Goal: Transaction & Acquisition: Purchase product/service

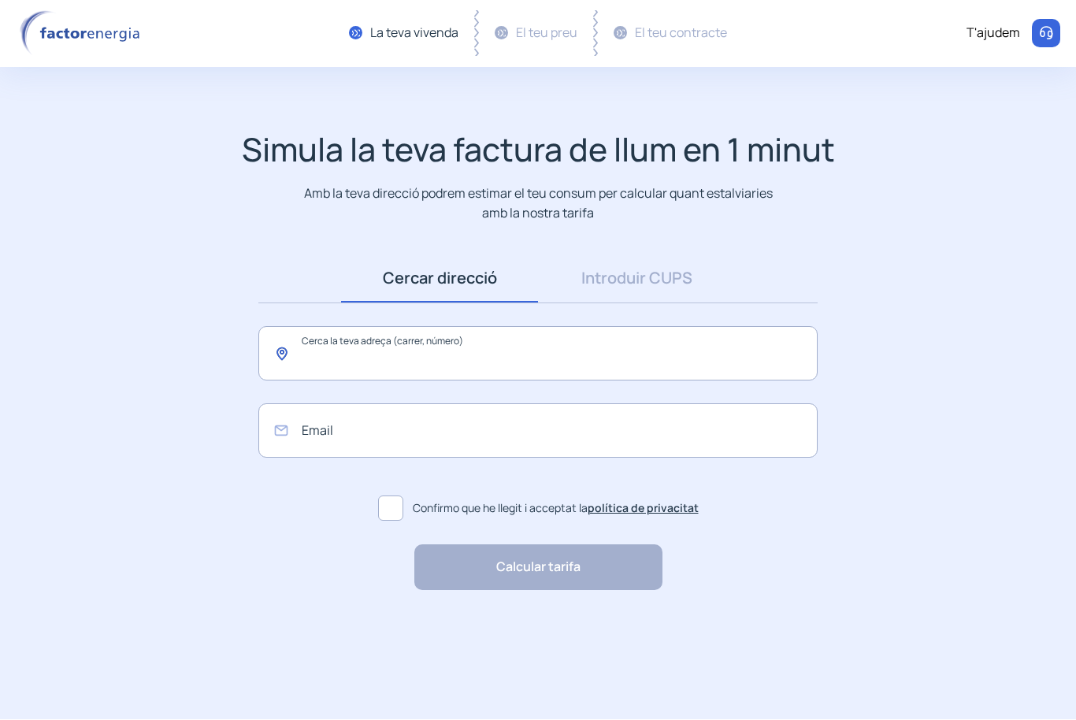
click at [338, 360] on input "text" at bounding box center [537, 354] width 559 height 54
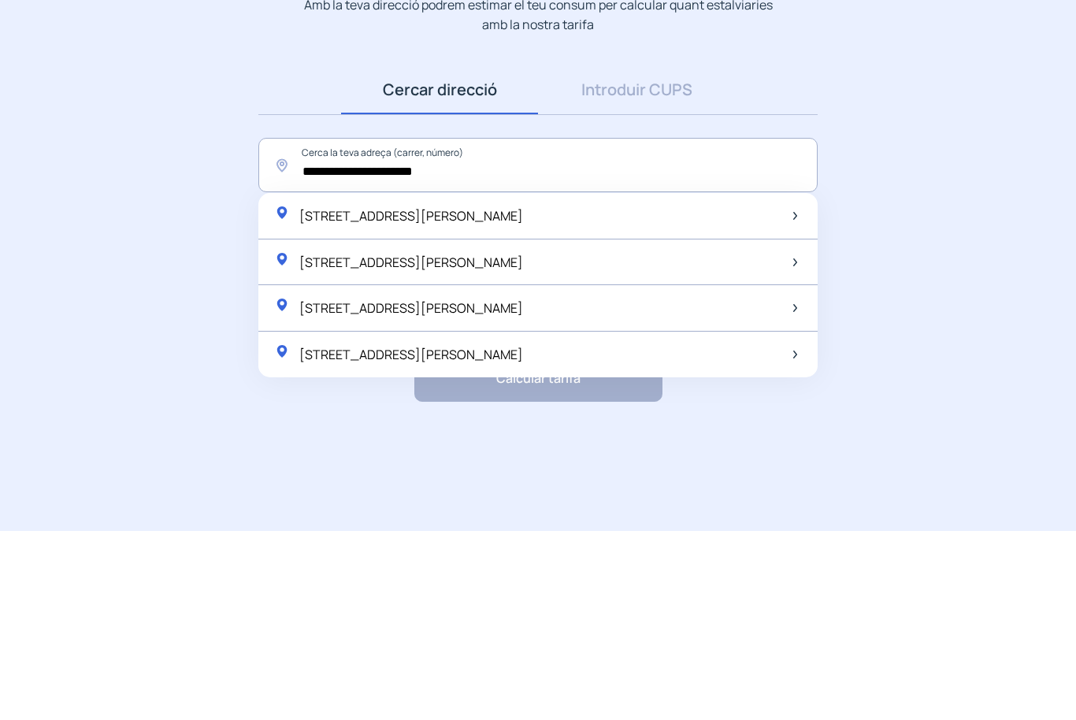
click at [338, 396] on span "[STREET_ADDRESS][PERSON_NAME]" at bounding box center [411, 404] width 224 height 17
type input "**********"
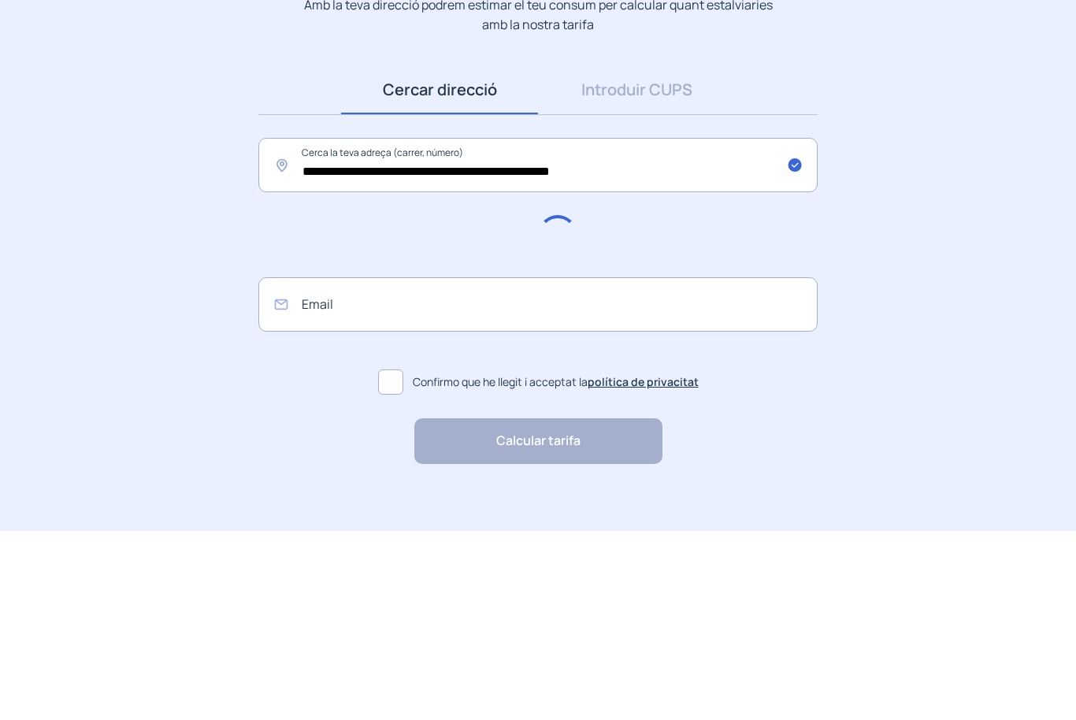
scroll to position [1, 0]
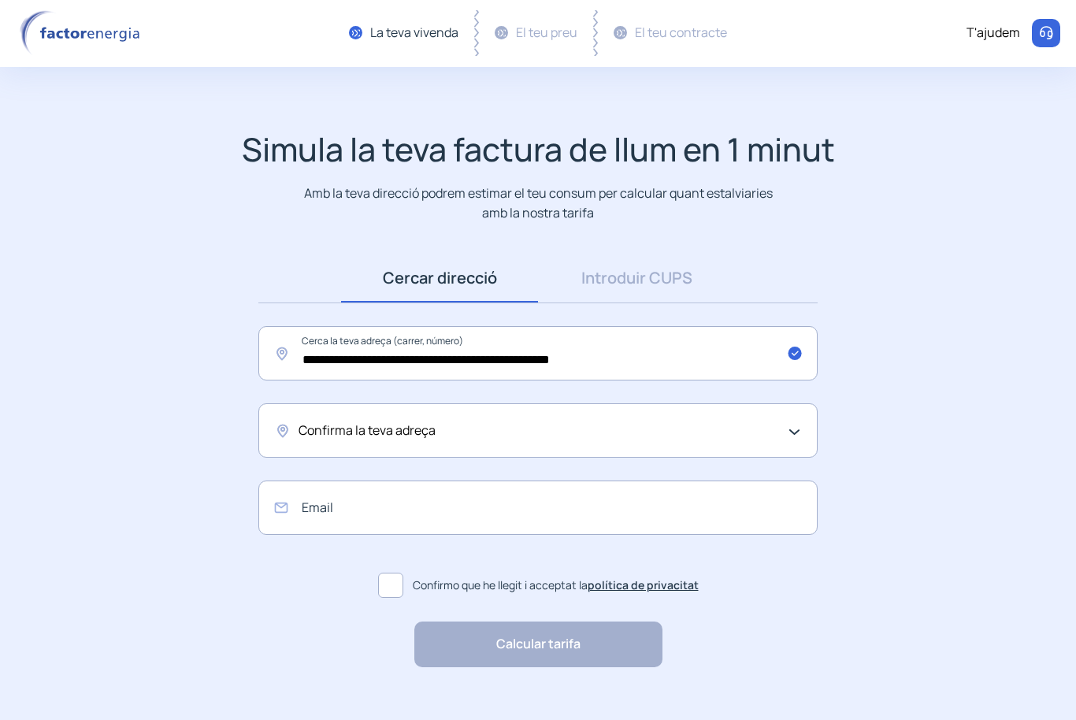
click at [803, 425] on div "Confirma la teva adreça" at bounding box center [537, 430] width 559 height 54
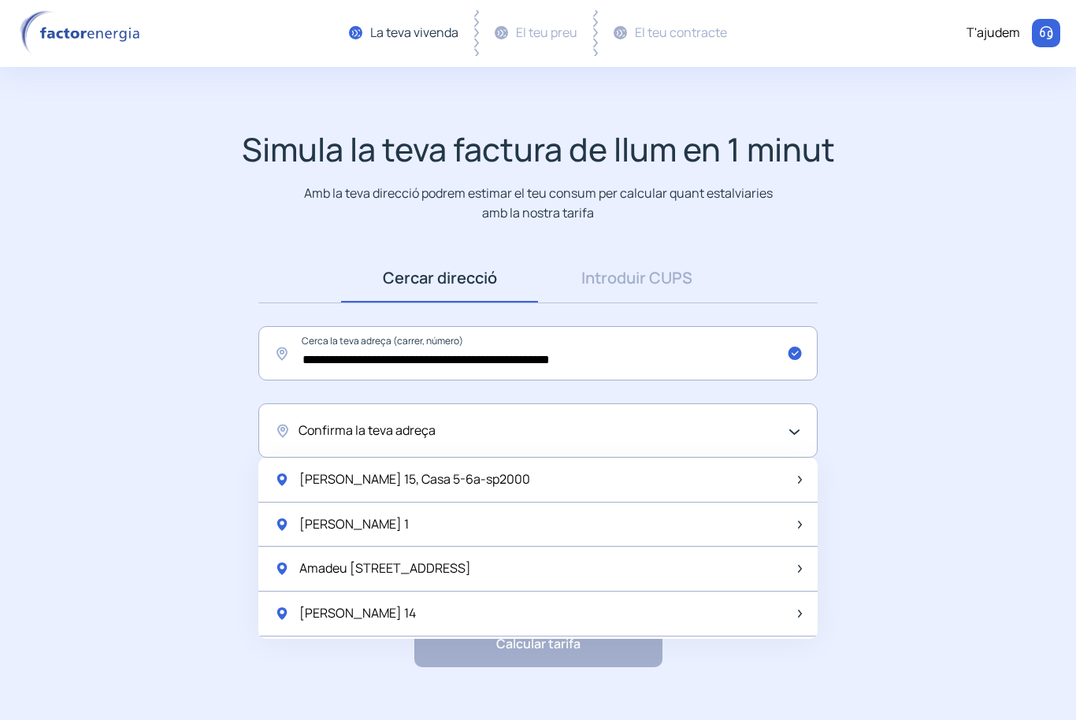
click at [317, 480] on span "[PERSON_NAME] 15, Casa 5-6a-sp2000" at bounding box center [414, 479] width 231 height 20
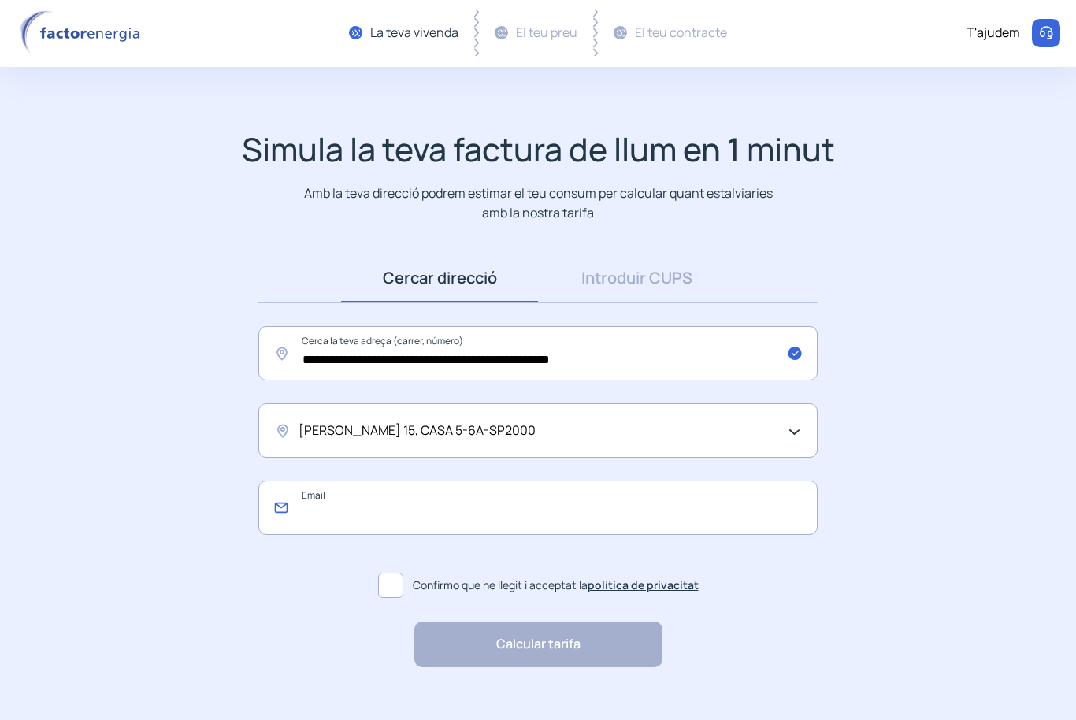
click at [319, 497] on input "email" at bounding box center [537, 507] width 559 height 54
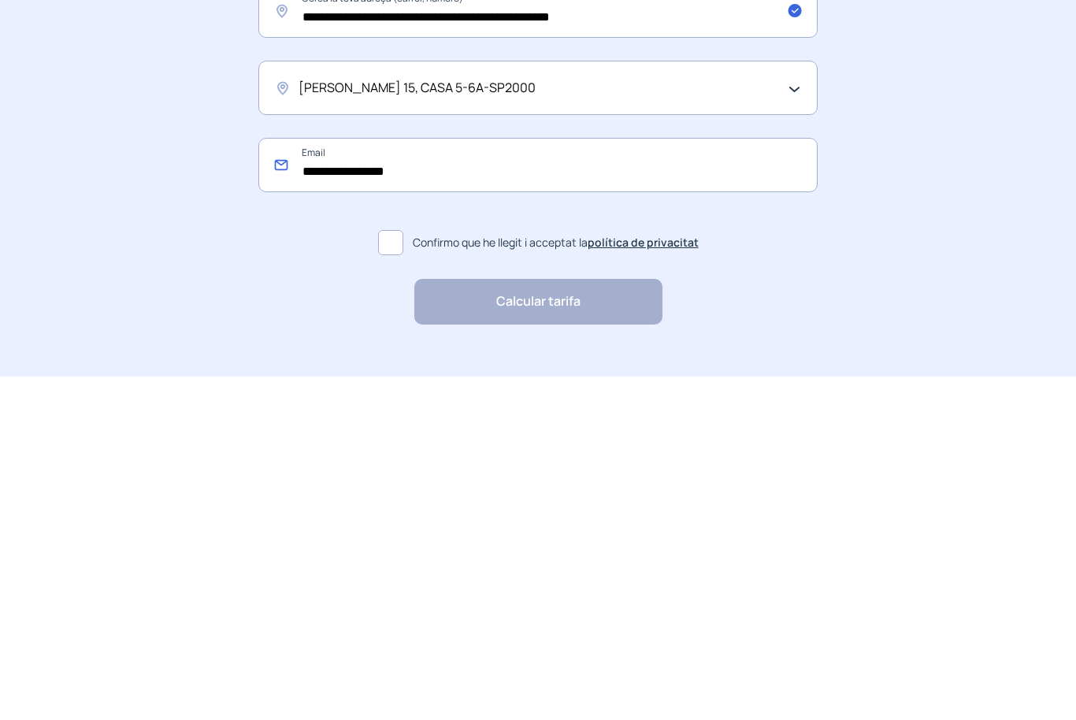
type input "**********"
click at [387, 573] on span at bounding box center [390, 585] width 25 height 25
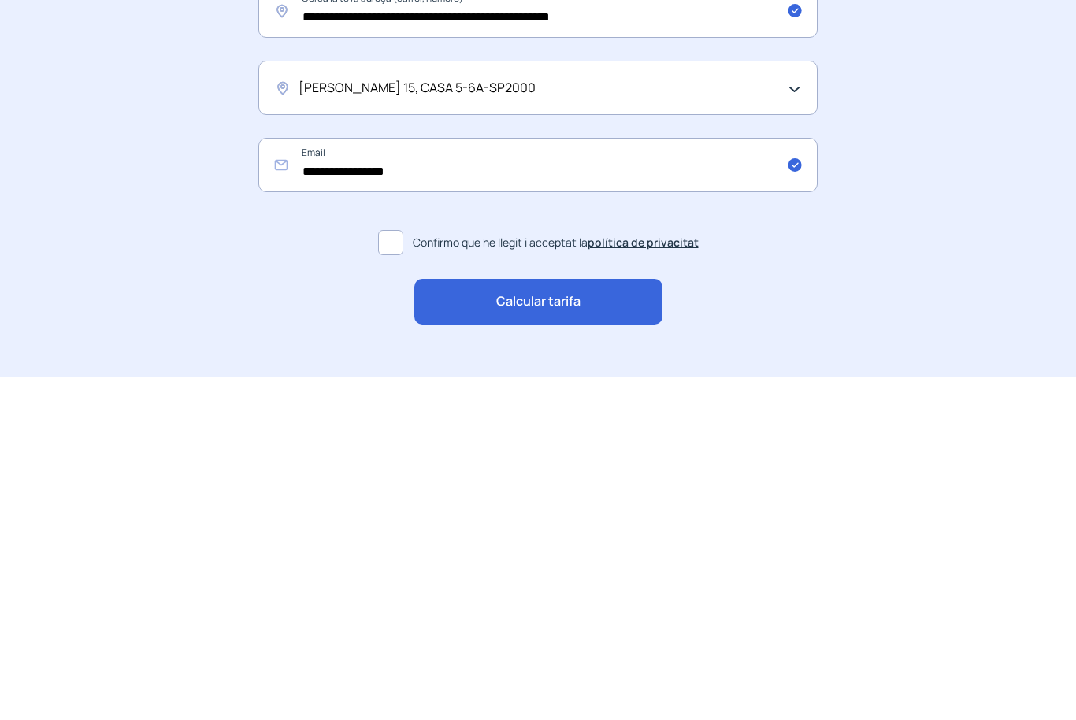
scroll to position [26, 0]
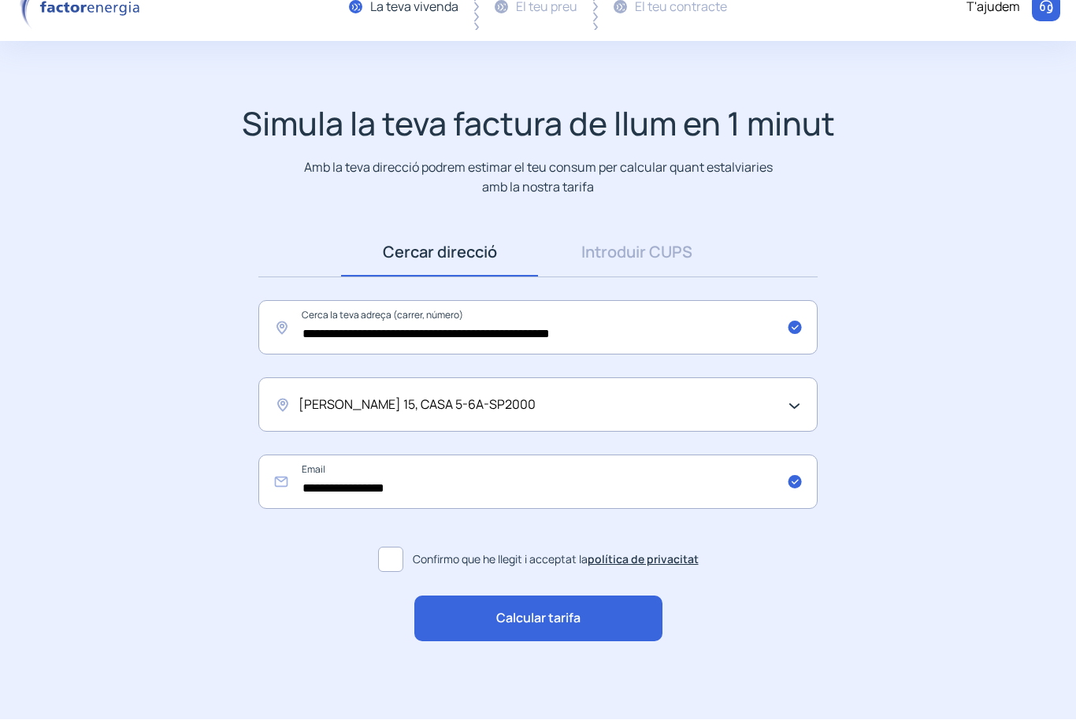
click at [538, 624] on span "Calcular tarifa" at bounding box center [538, 619] width 84 height 20
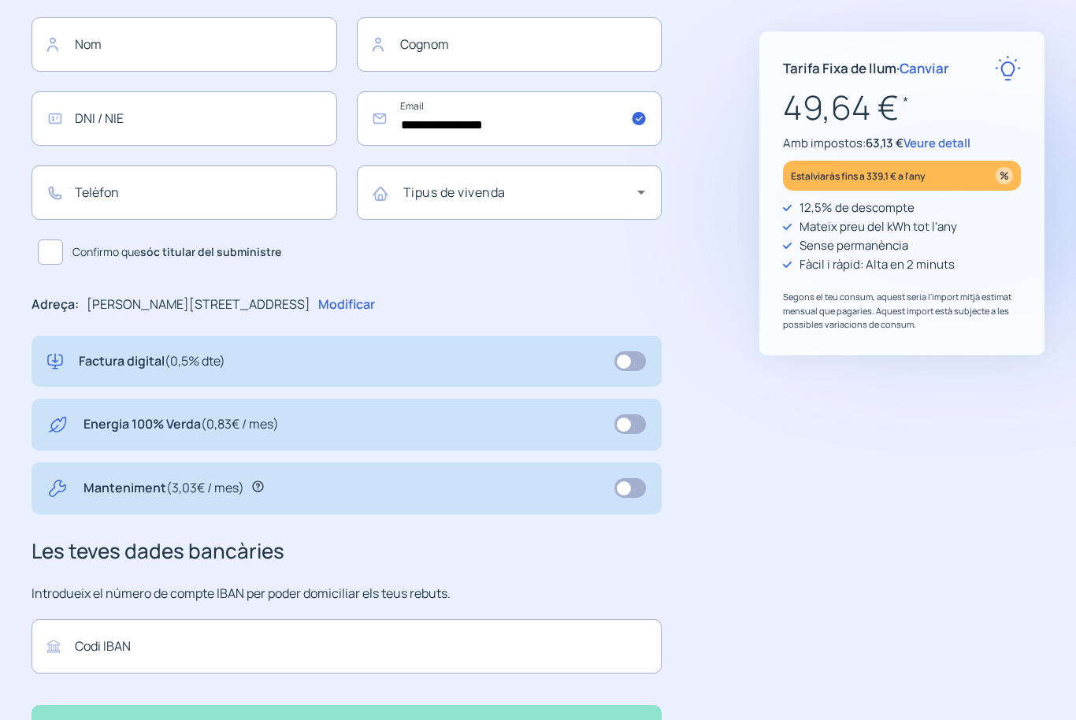
scroll to position [255, 0]
click at [628, 424] on span at bounding box center [630, 427] width 32 height 20
click at [631, 428] on span at bounding box center [630, 426] width 32 height 20
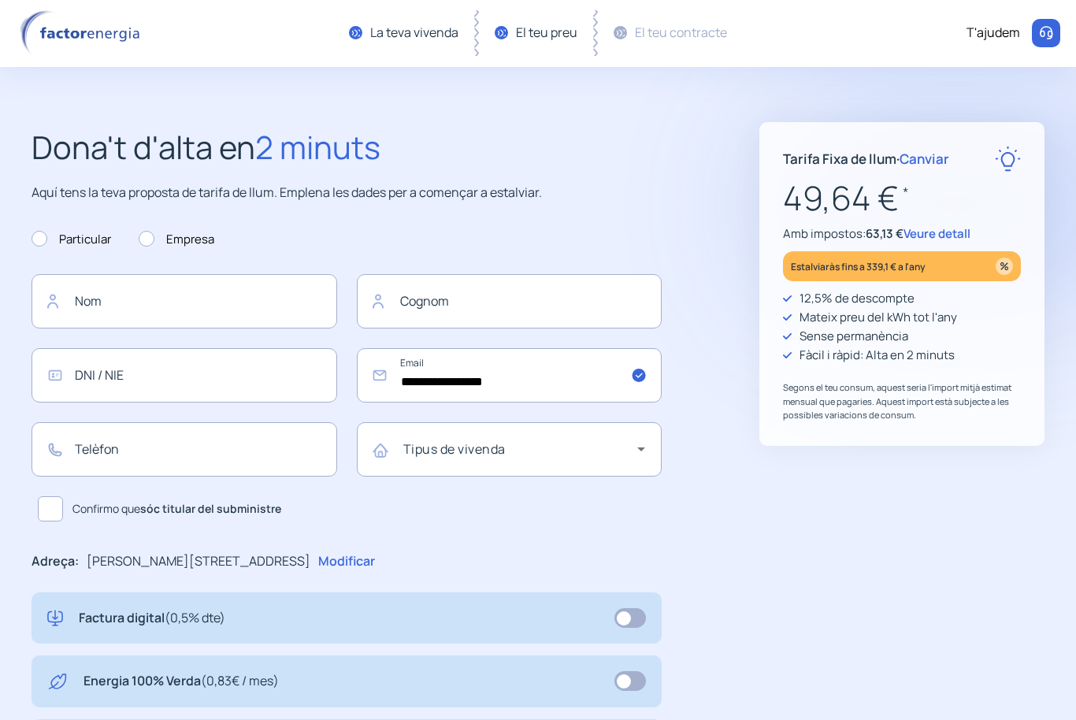
scroll to position [0, 0]
click at [918, 158] on span "Canviar" at bounding box center [924, 159] width 50 height 18
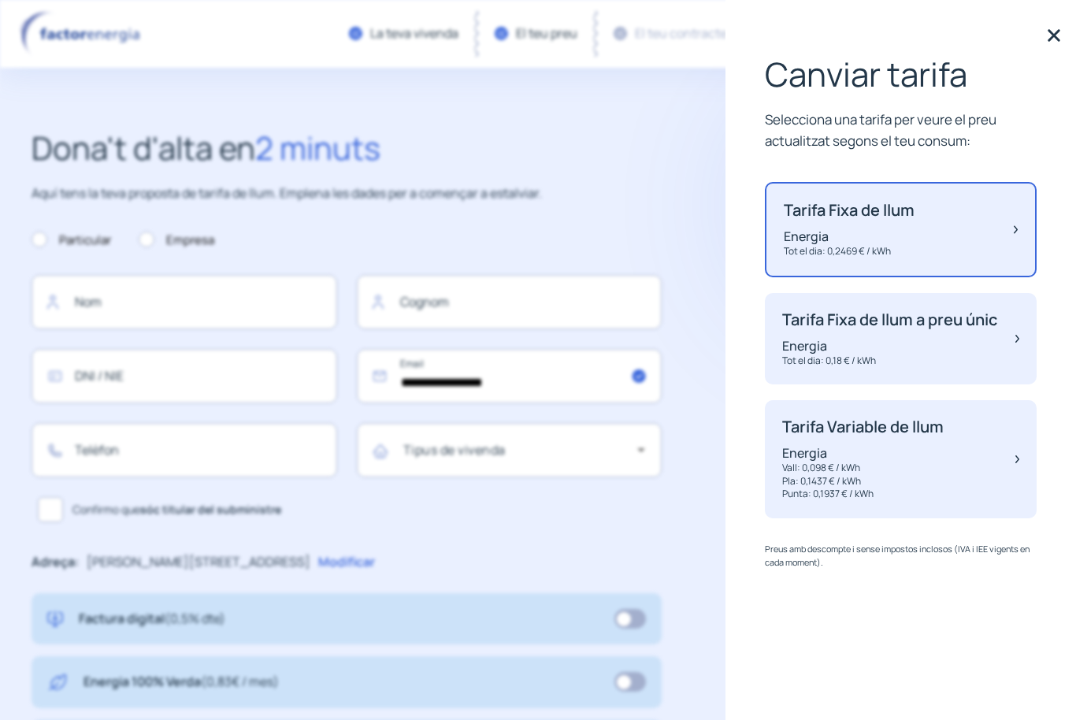
click at [807, 436] on p "Tarifa Variable de llum" at bounding box center [862, 426] width 161 height 19
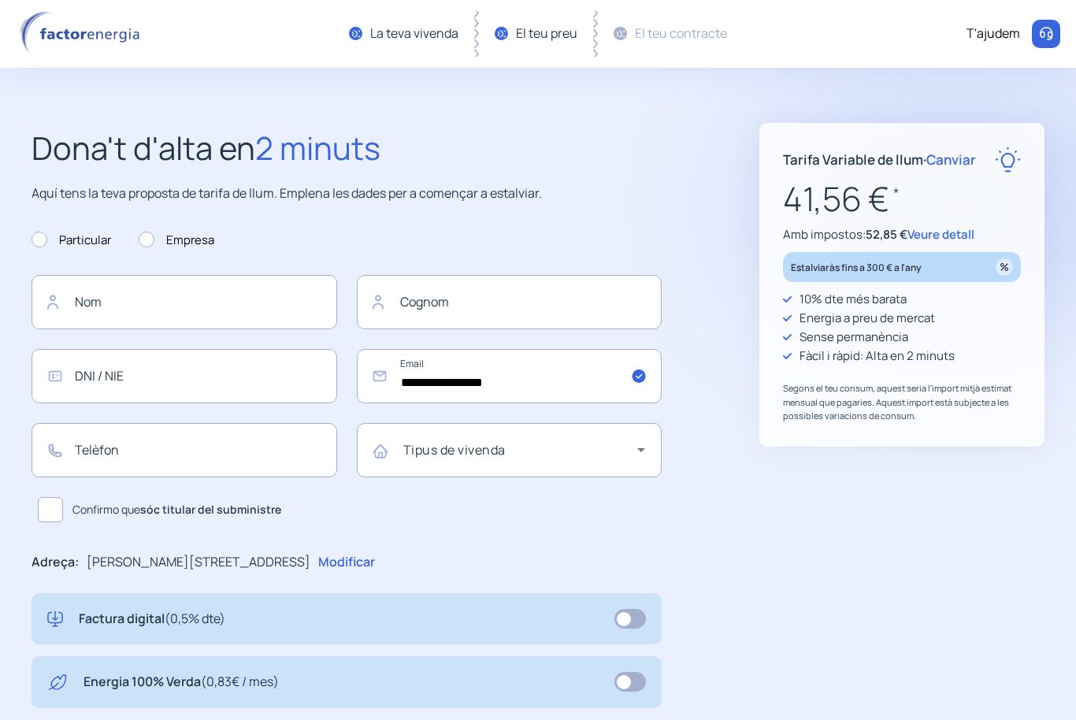
click at [940, 235] on span "Veure detall" at bounding box center [940, 234] width 67 height 17
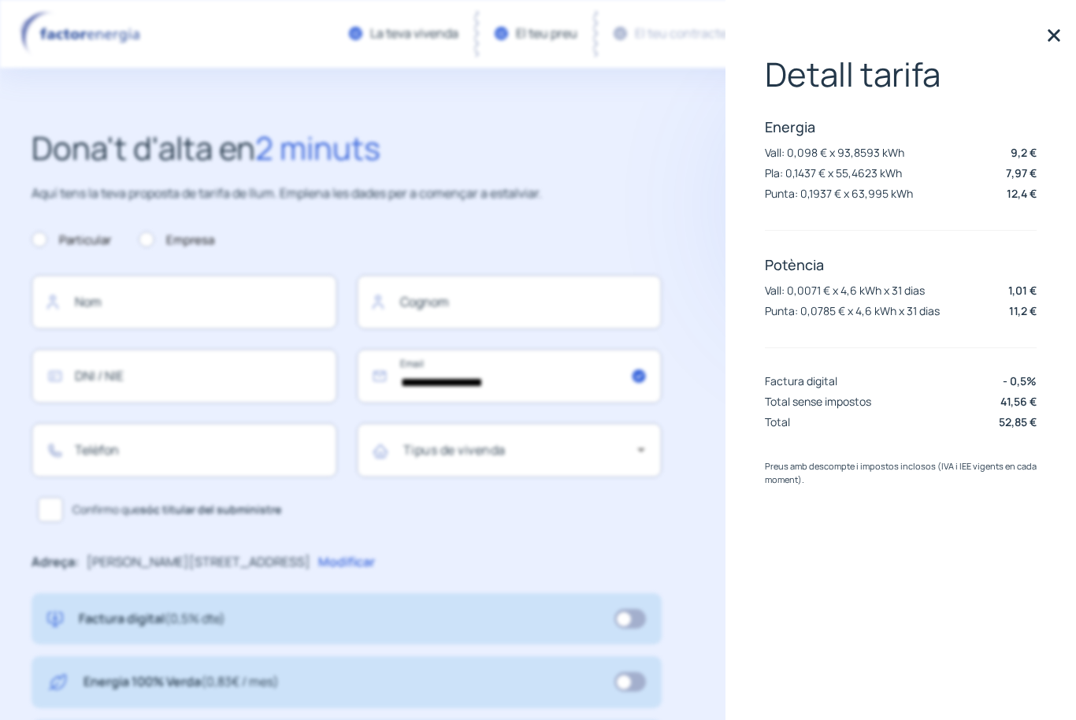
click at [944, 651] on div "Detall tarifa Energia Vall: 0,098 € x 93,8593 kWh 9,2 € Pla: 0,1437 € x 55,4623…" at bounding box center [900, 360] width 350 height 720
click at [1055, 31] on img at bounding box center [1054, 36] width 24 height 24
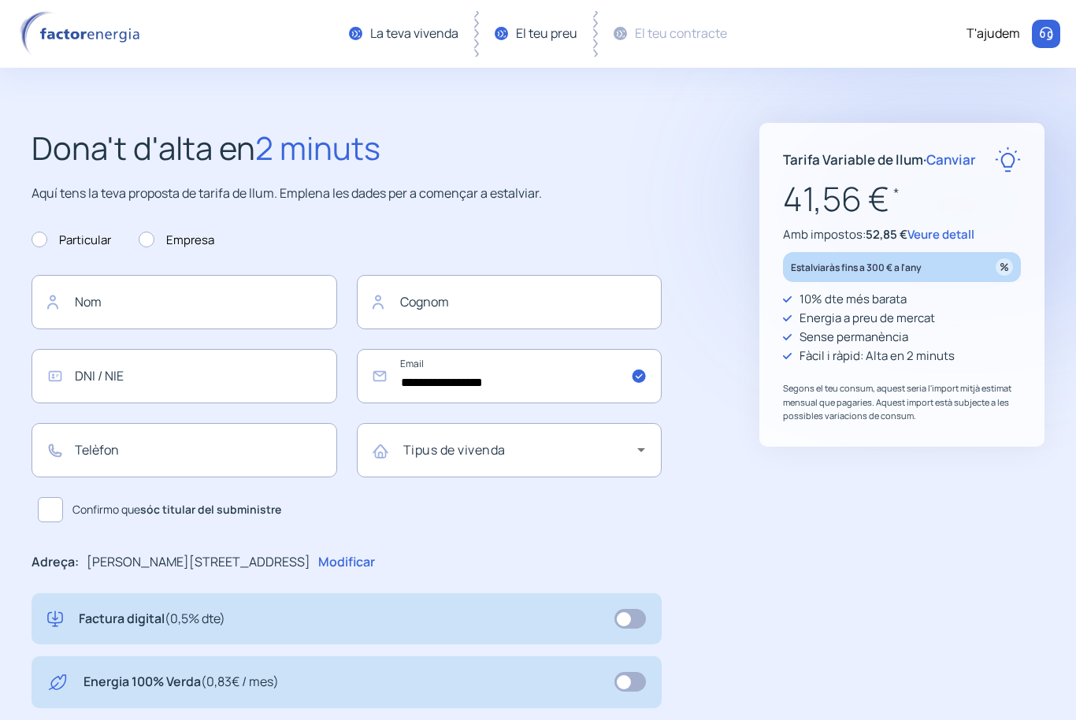
click at [380, 46] on div "La teva vivenda" at bounding box center [403, 34] width 109 height 46
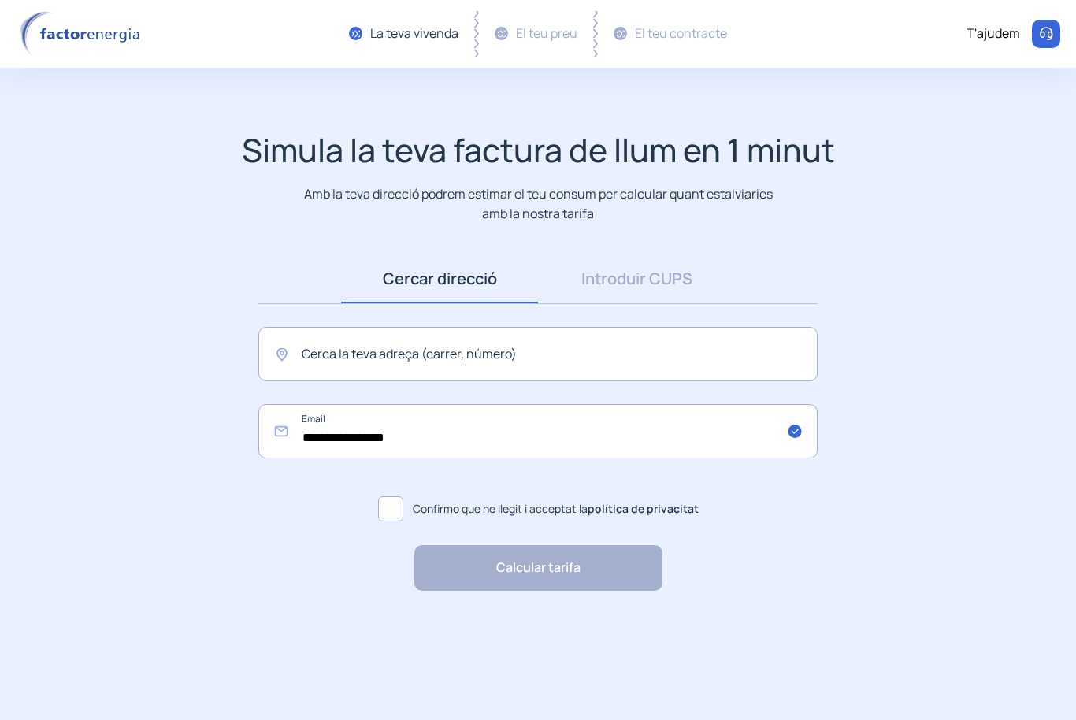
click at [608, 273] on link "Introduir CUPS" at bounding box center [636, 278] width 197 height 49
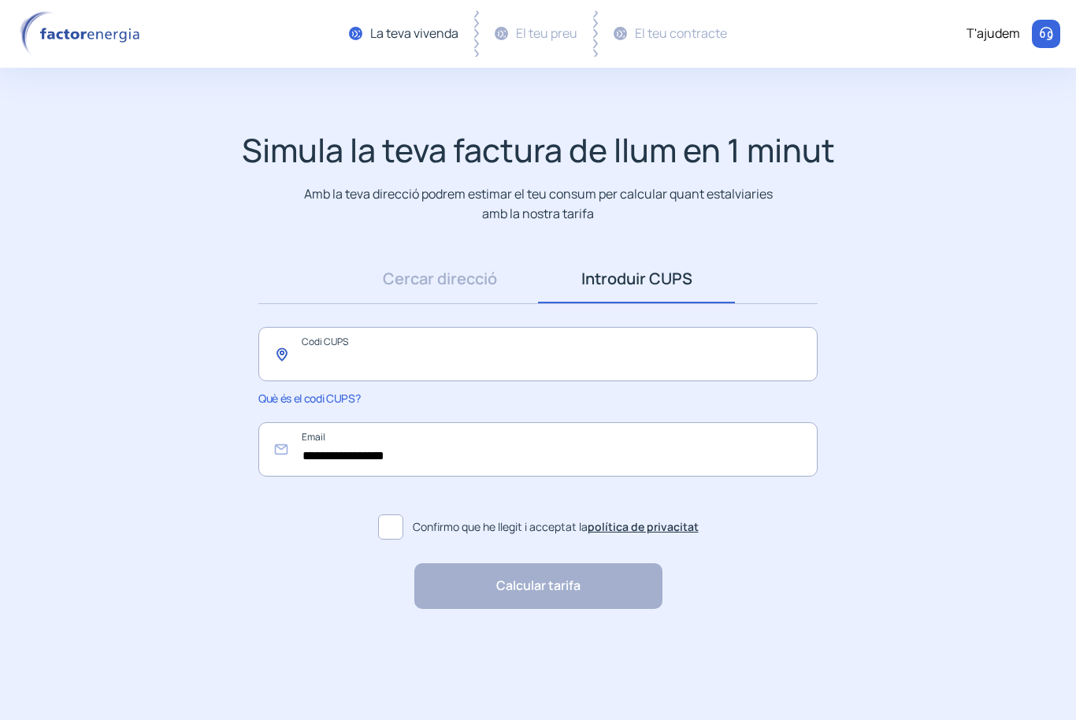
click at [327, 359] on input "text" at bounding box center [537, 354] width 559 height 54
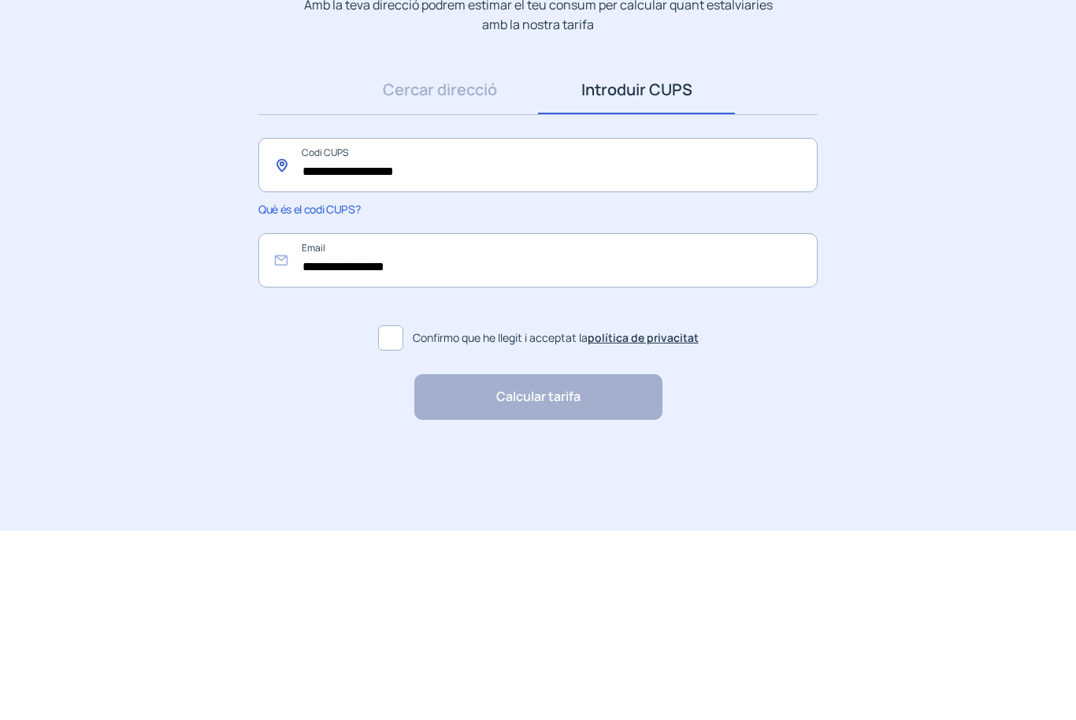
type input "**********"
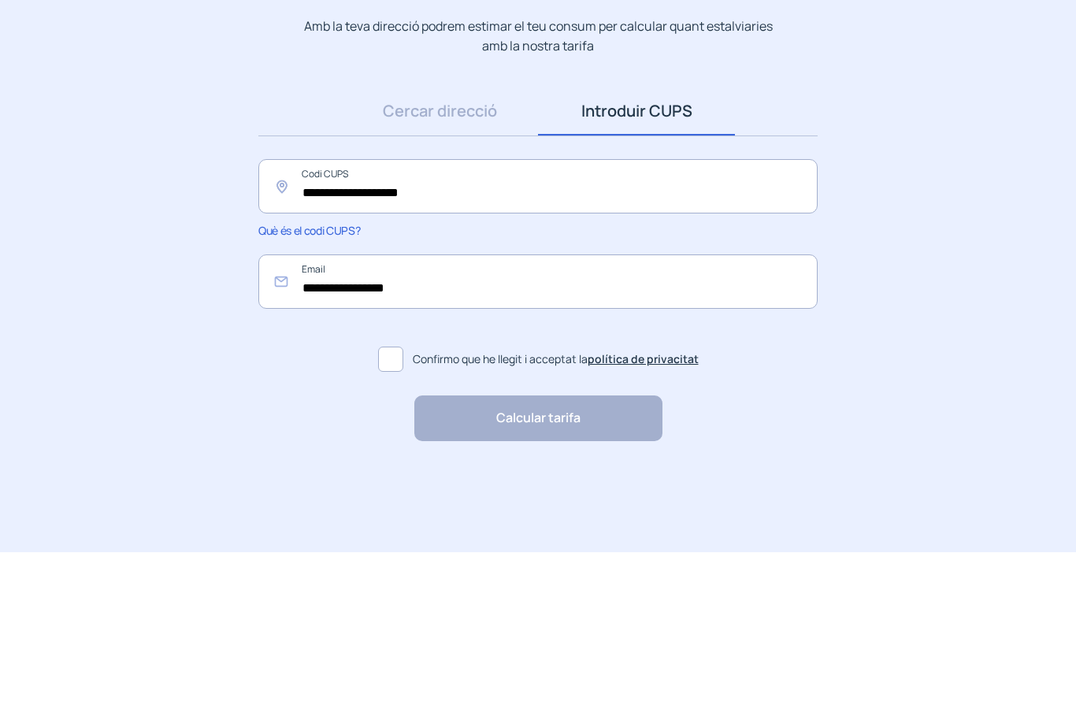
click at [421, 254] on link "Cercar direcció" at bounding box center [439, 278] width 197 height 49
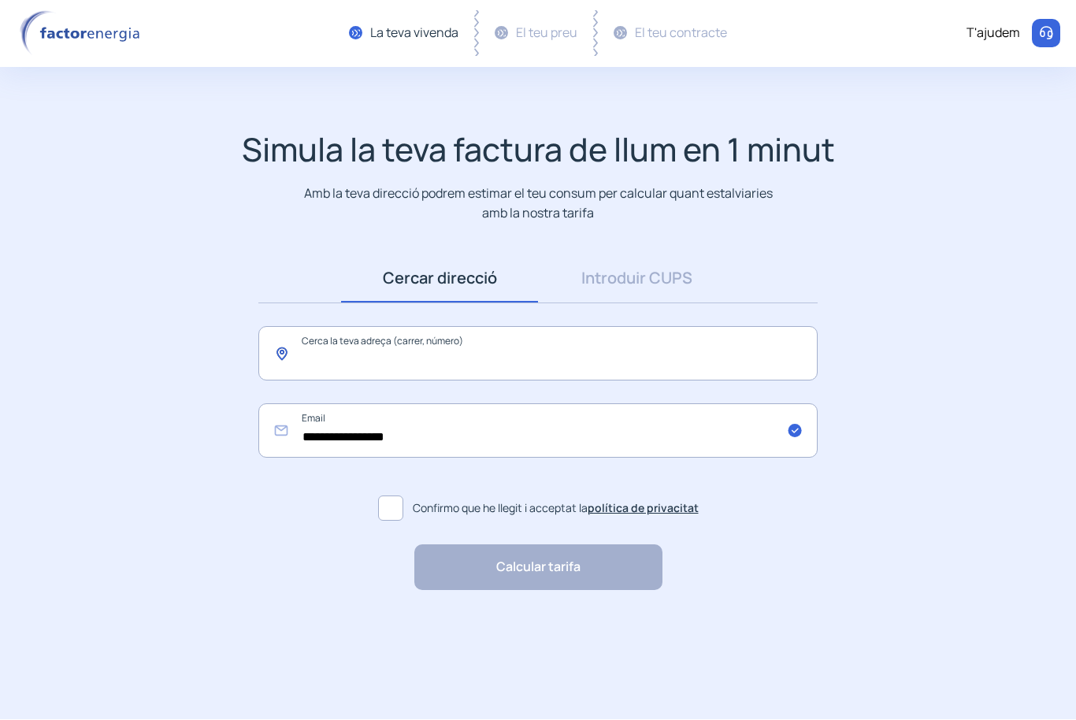
click at [321, 362] on input "text" at bounding box center [537, 354] width 559 height 54
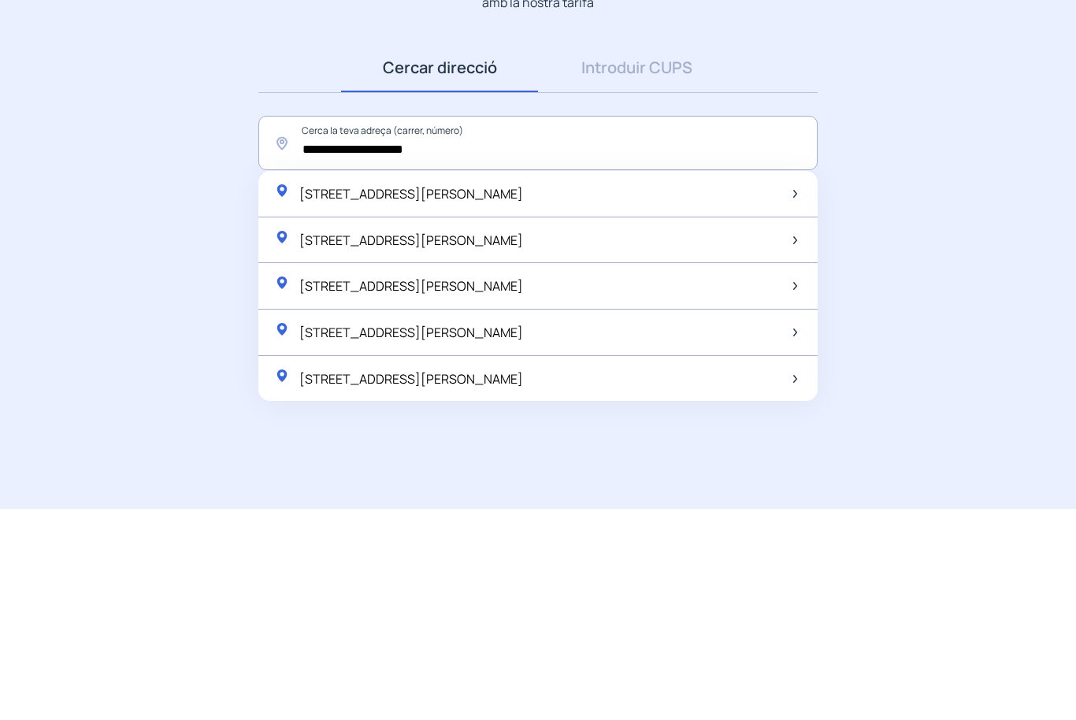
click at [343, 396] on span "[STREET_ADDRESS][PERSON_NAME]" at bounding box center [411, 404] width 224 height 17
type input "**********"
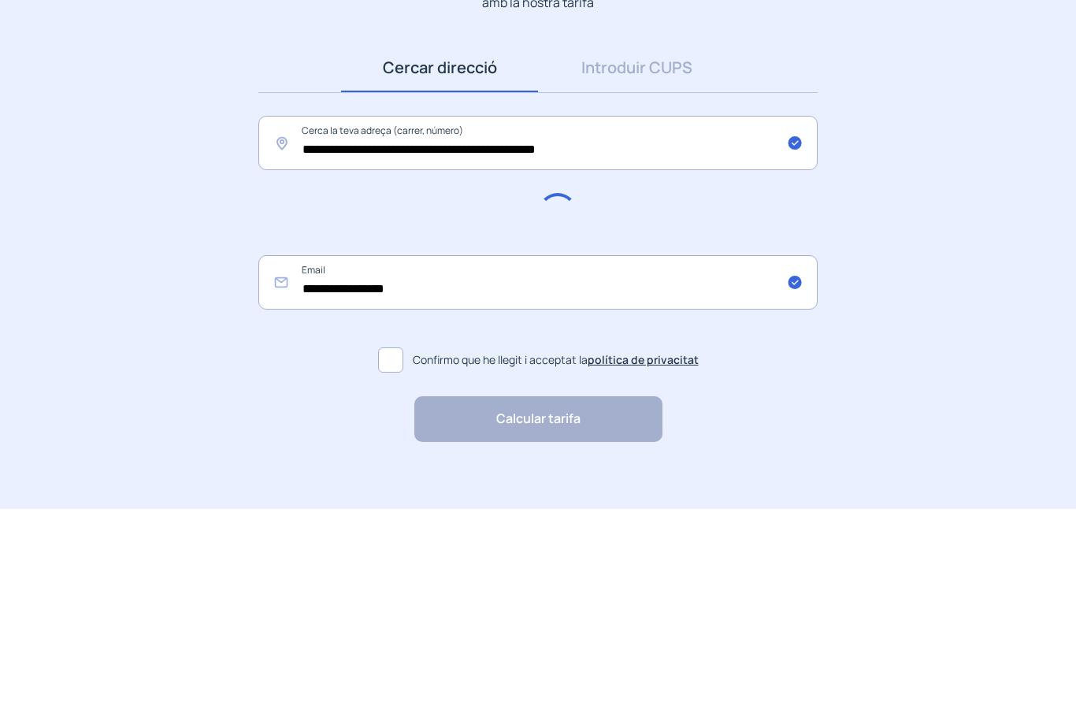
scroll to position [1, 0]
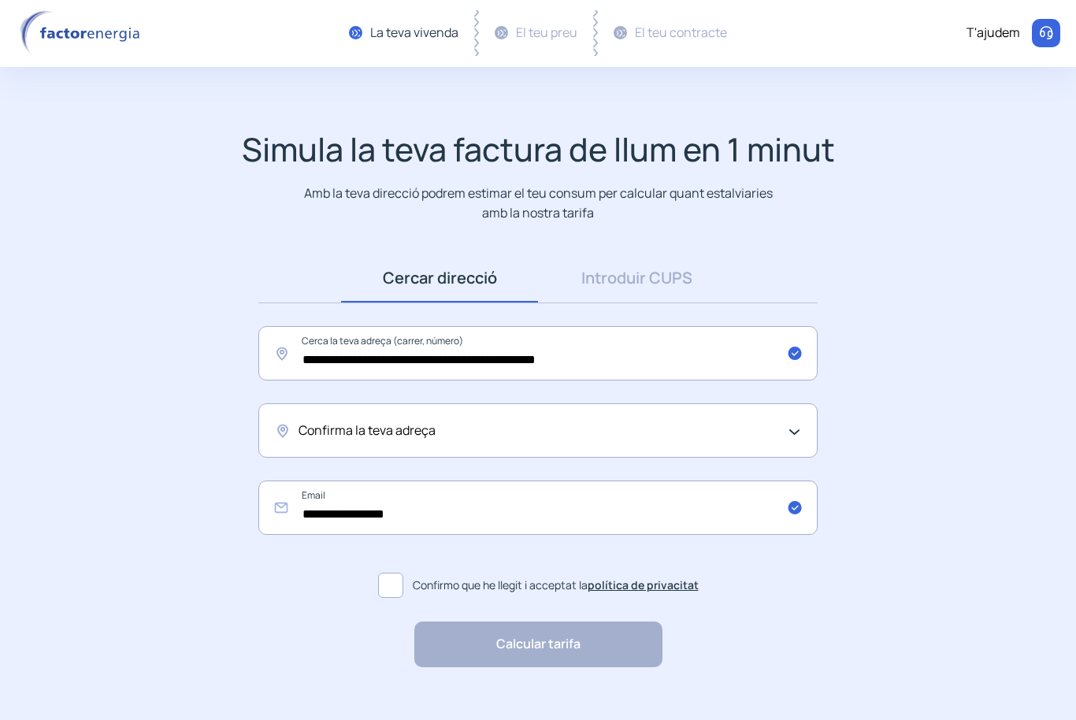
click at [361, 432] on span "Confirma la teva adreça" at bounding box center [367, 431] width 137 height 20
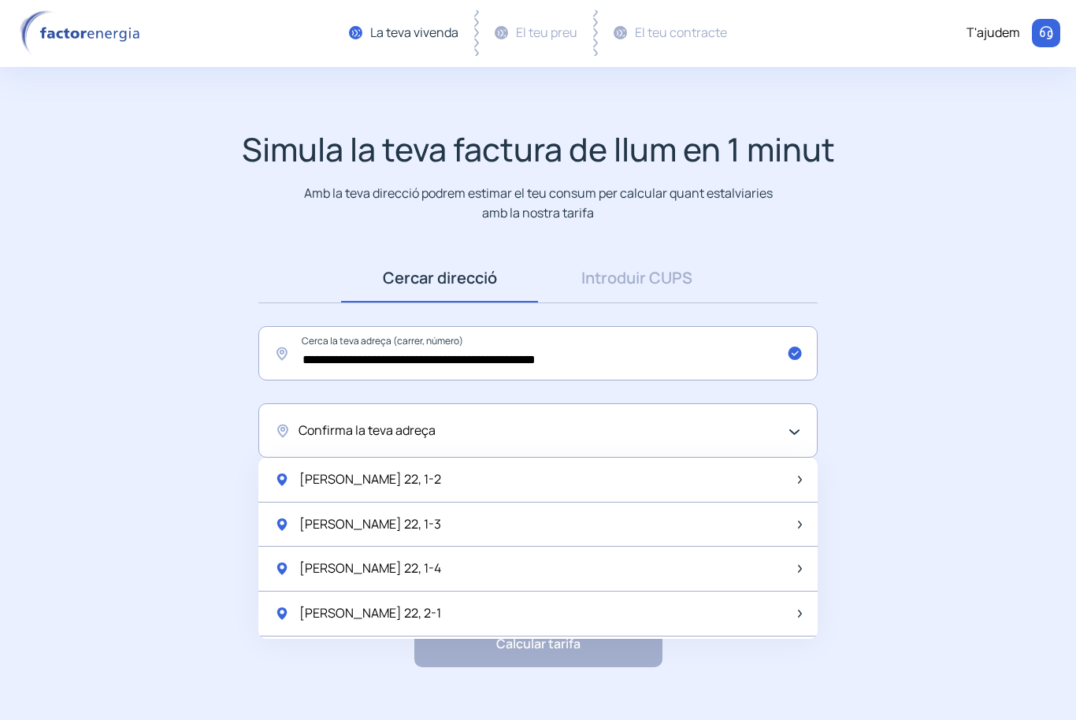
scroll to position [0, 0]
click at [324, 436] on span "Confirma la teva adreça" at bounding box center [367, 431] width 137 height 20
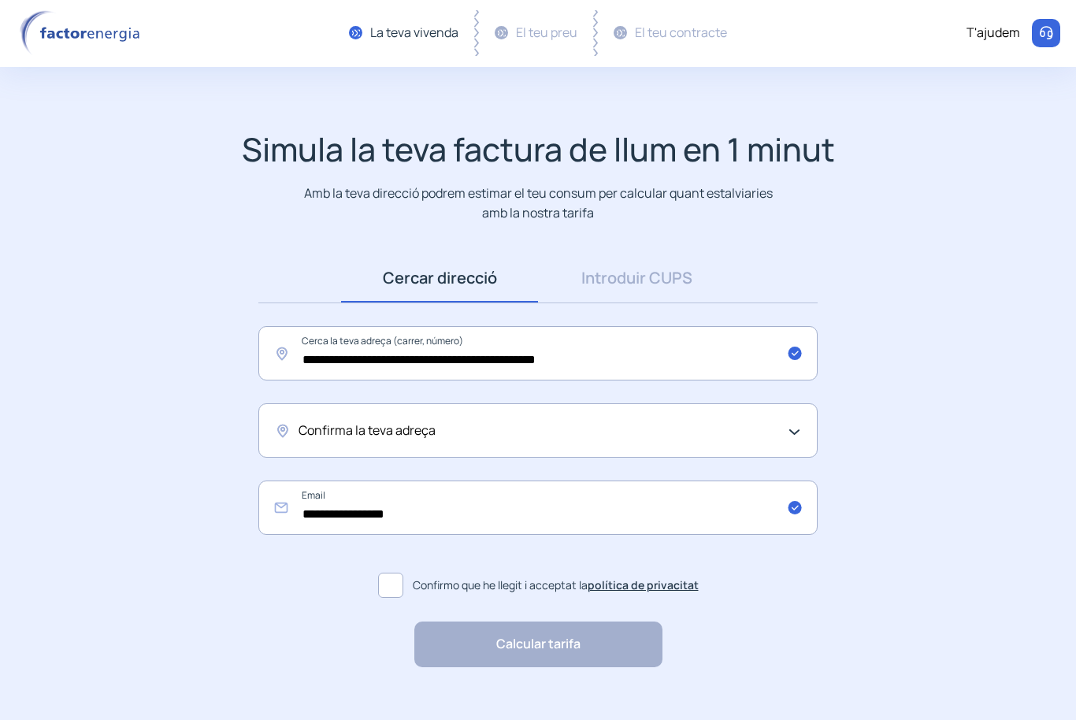
click at [338, 430] on span "Confirma la teva adreça" at bounding box center [367, 431] width 137 height 20
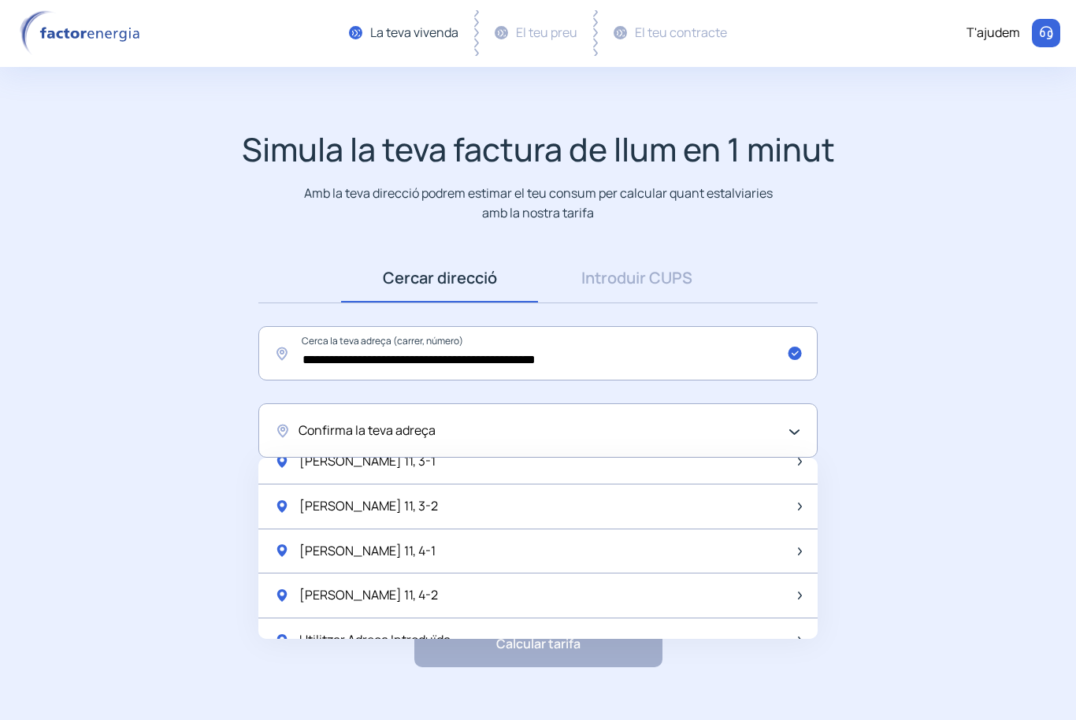
scroll to position [2067, 0]
click at [365, 631] on span "Utilitzar Adreça Introduïda" at bounding box center [374, 641] width 151 height 20
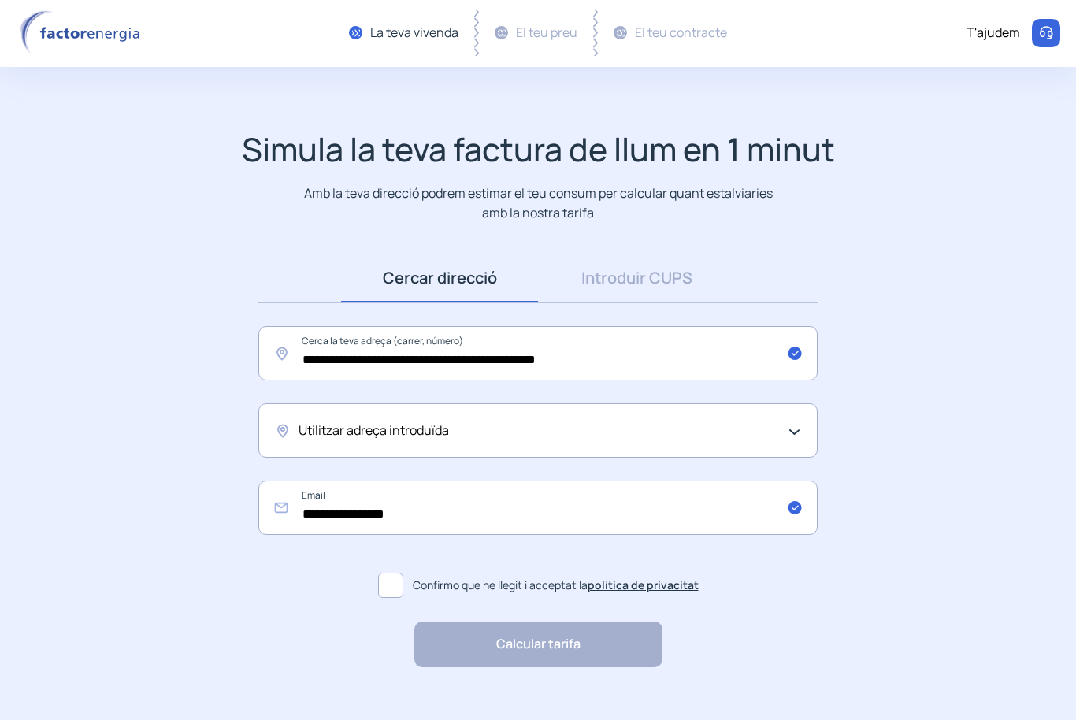
click at [326, 426] on span "Utilitzar adreça introduïda" at bounding box center [374, 431] width 150 height 20
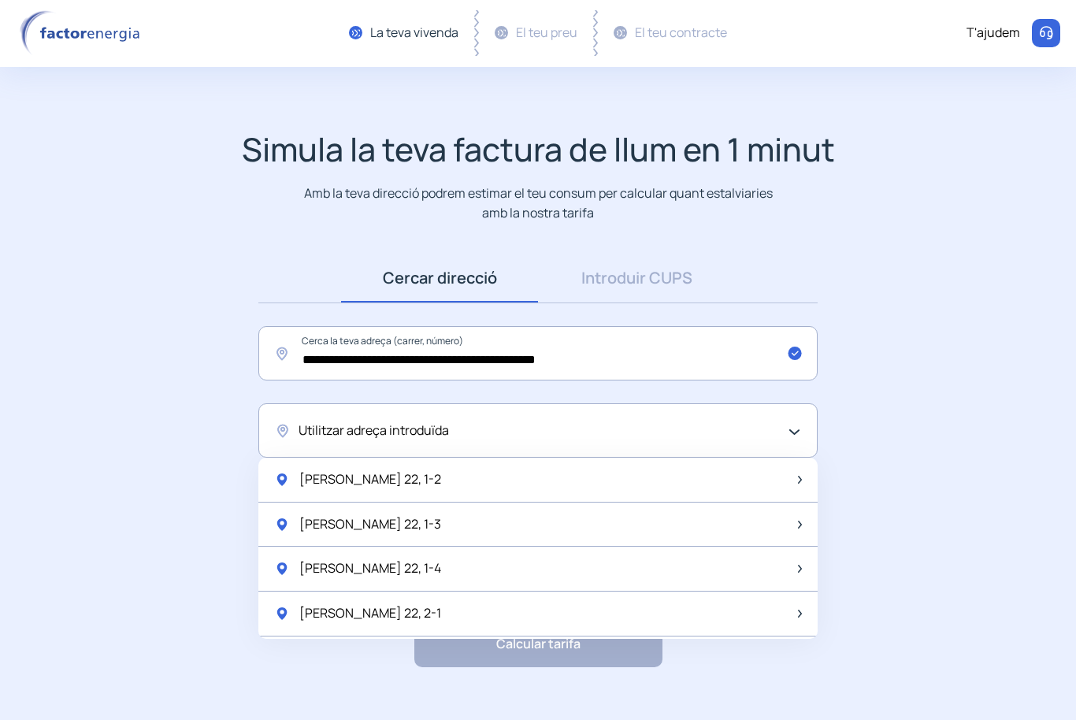
click at [307, 432] on span "Utilitzar adreça introduïda" at bounding box center [374, 431] width 150 height 20
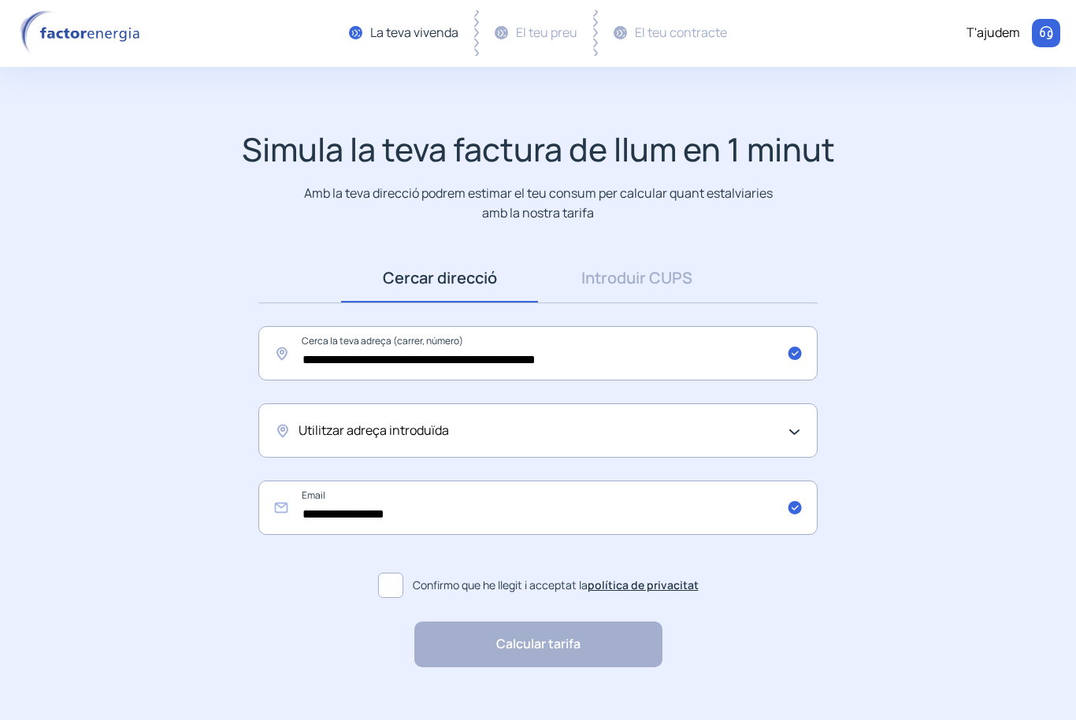
click at [321, 443] on div "Utilitzar adreça introduïda" at bounding box center [537, 430] width 559 height 54
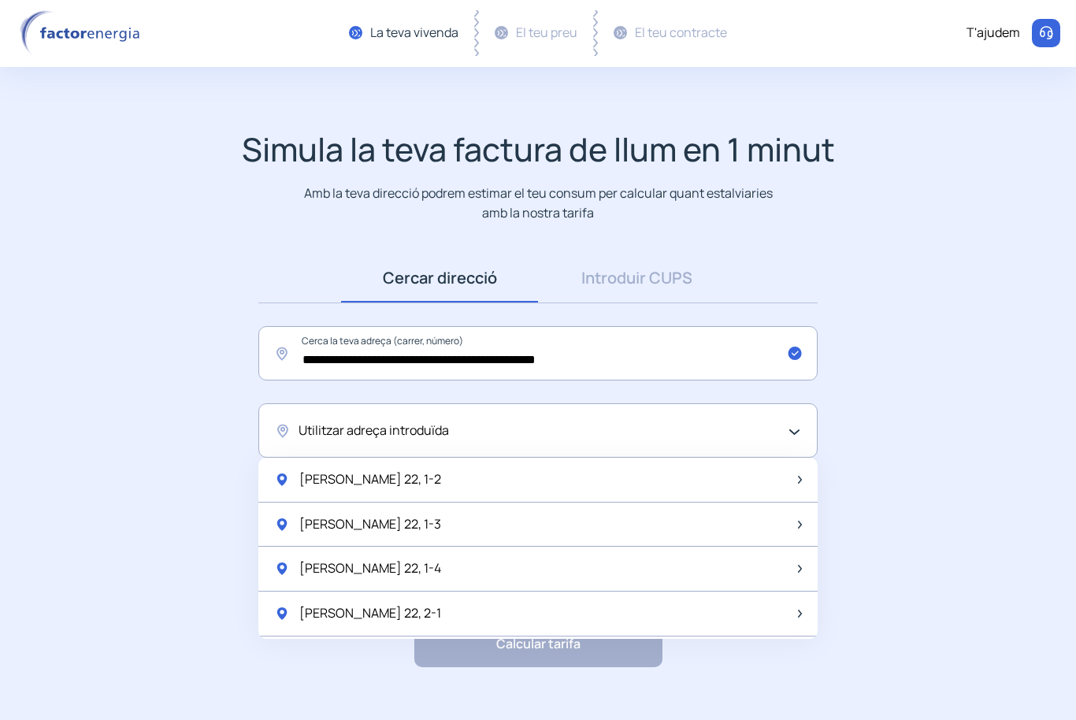
click at [328, 427] on span "Utilitzar adreça introduïda" at bounding box center [374, 431] width 150 height 20
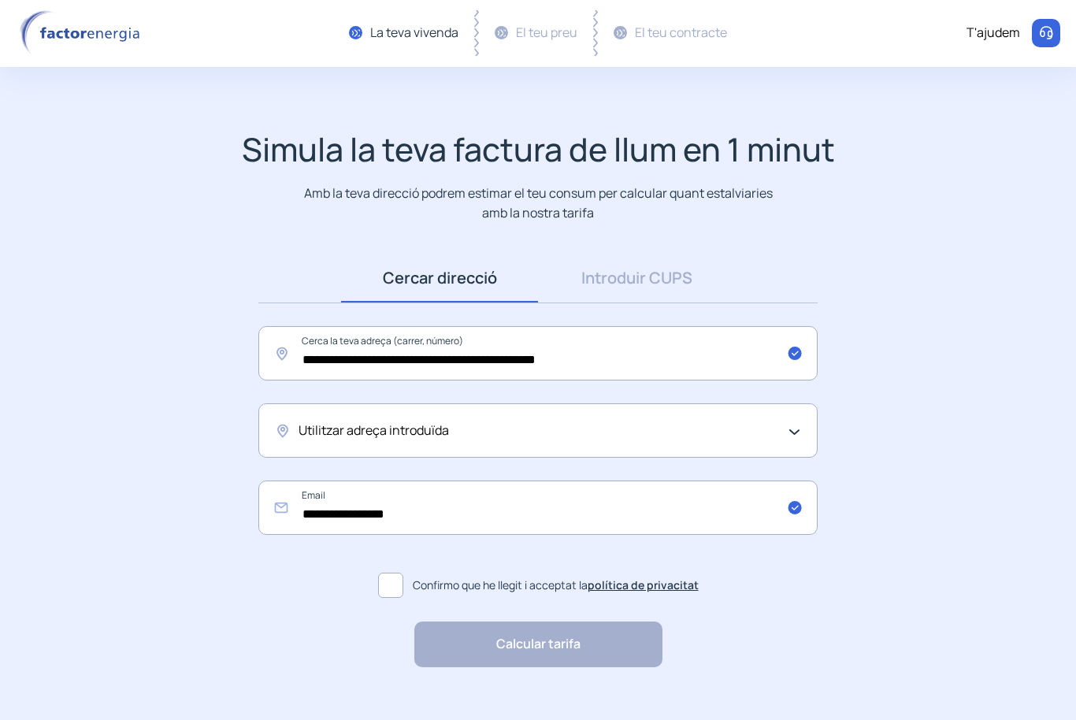
click at [387, 584] on span at bounding box center [390, 585] width 25 height 25
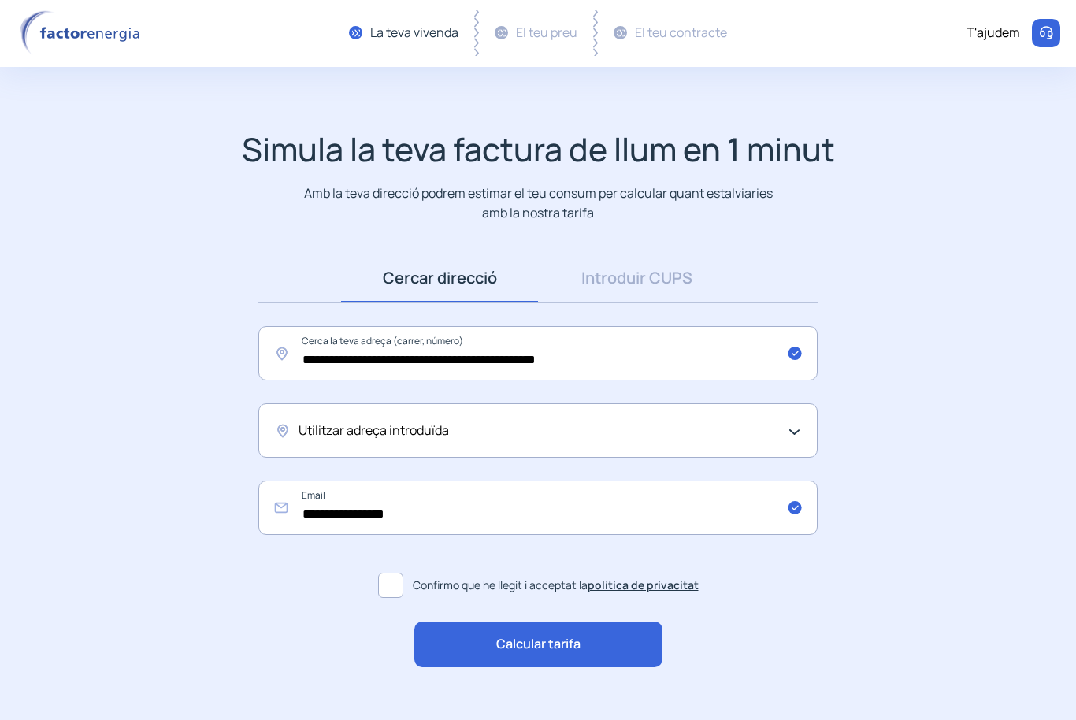
click at [782, 436] on div "Utilitzar adreça introduïda" at bounding box center [537, 430] width 559 height 54
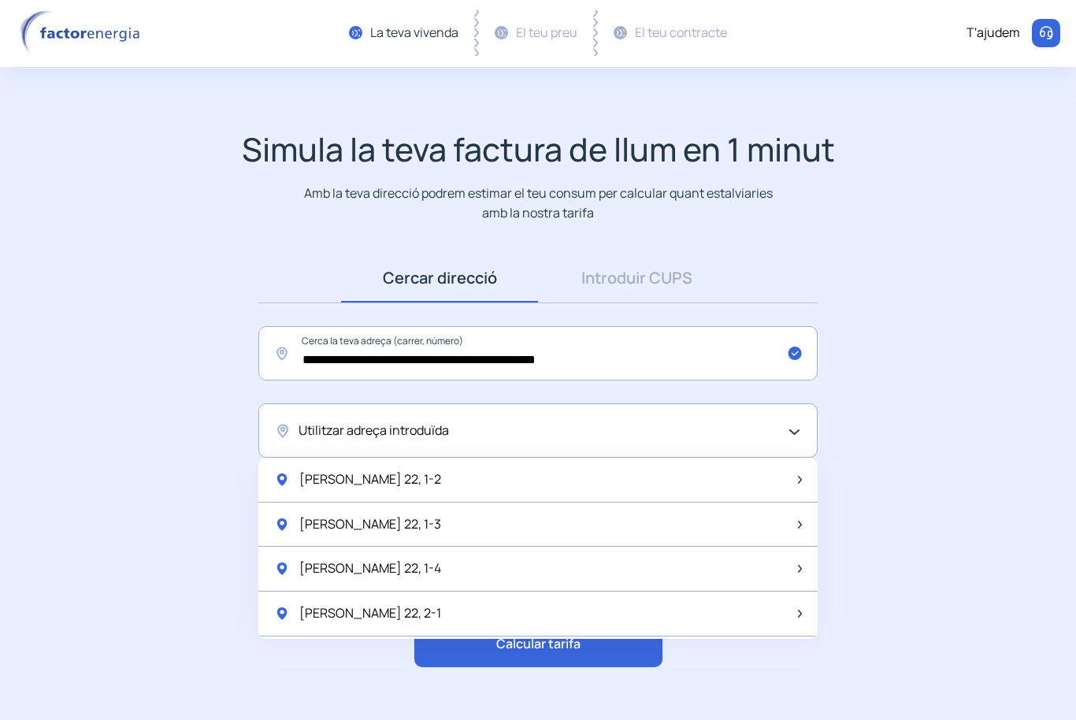
click at [324, 422] on span "Utilitzar adreça introduïda" at bounding box center [374, 431] width 150 height 20
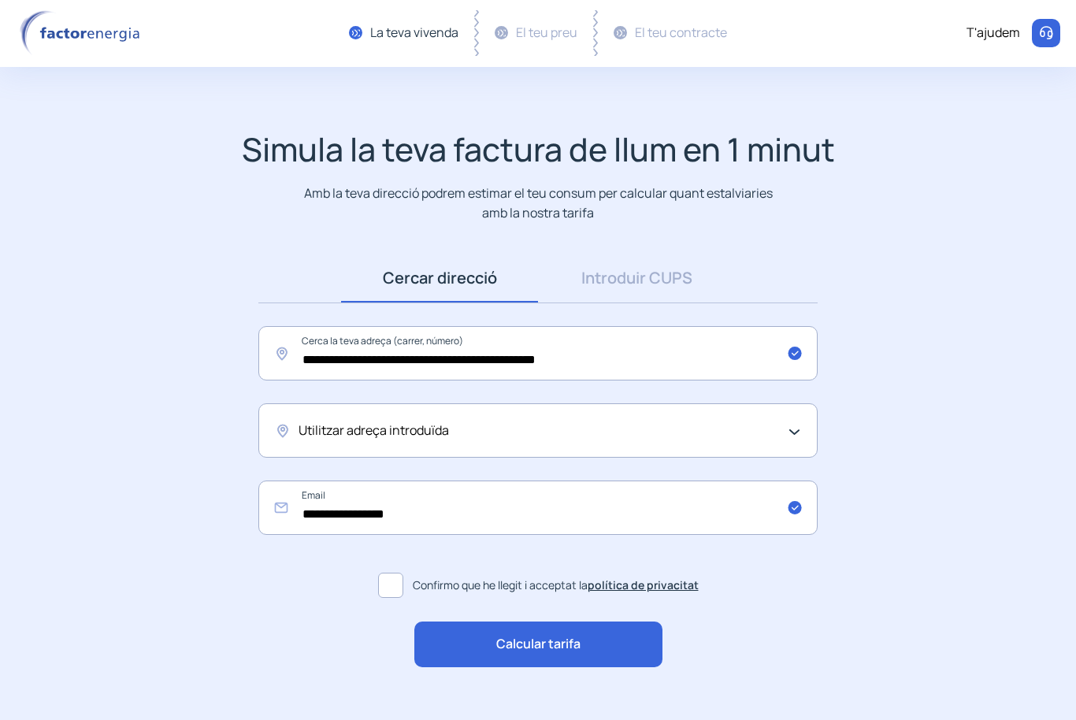
click at [324, 425] on span "Utilitzar adreça introduïda" at bounding box center [374, 431] width 150 height 20
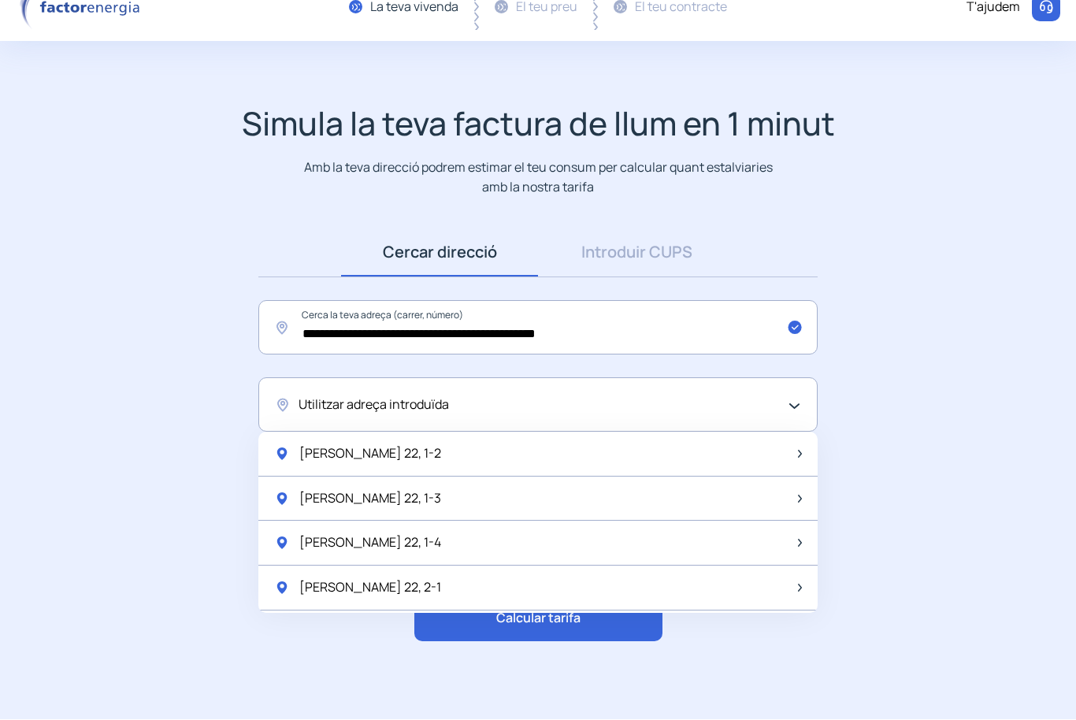
scroll to position [0, 0]
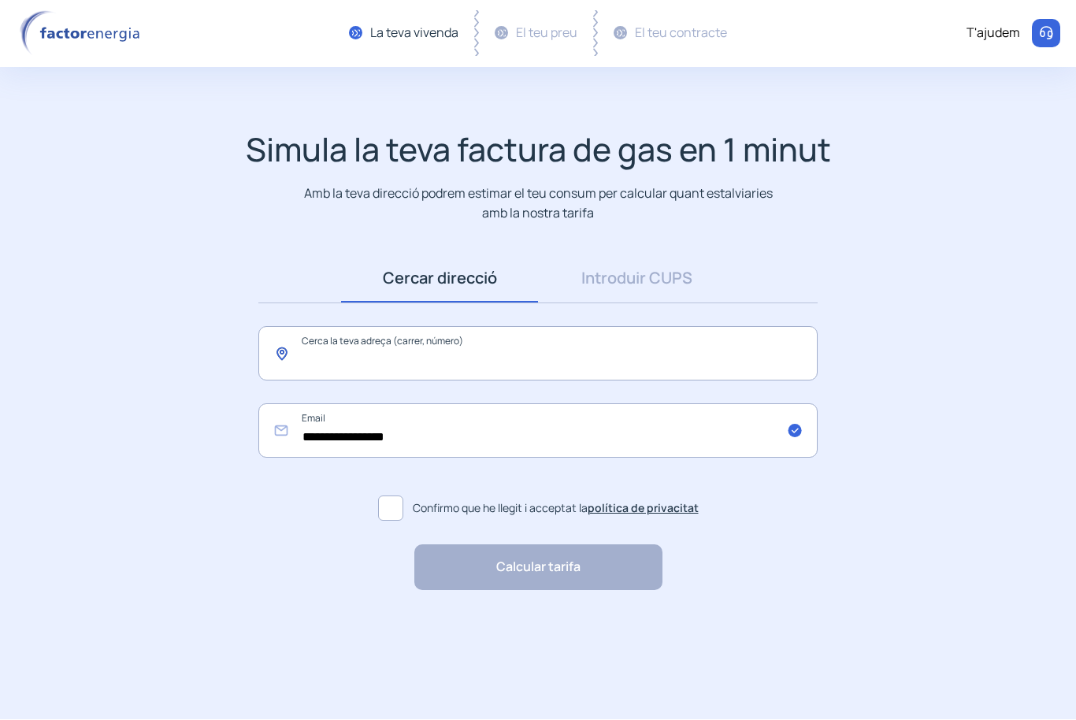
click at [321, 354] on input "text" at bounding box center [537, 354] width 559 height 54
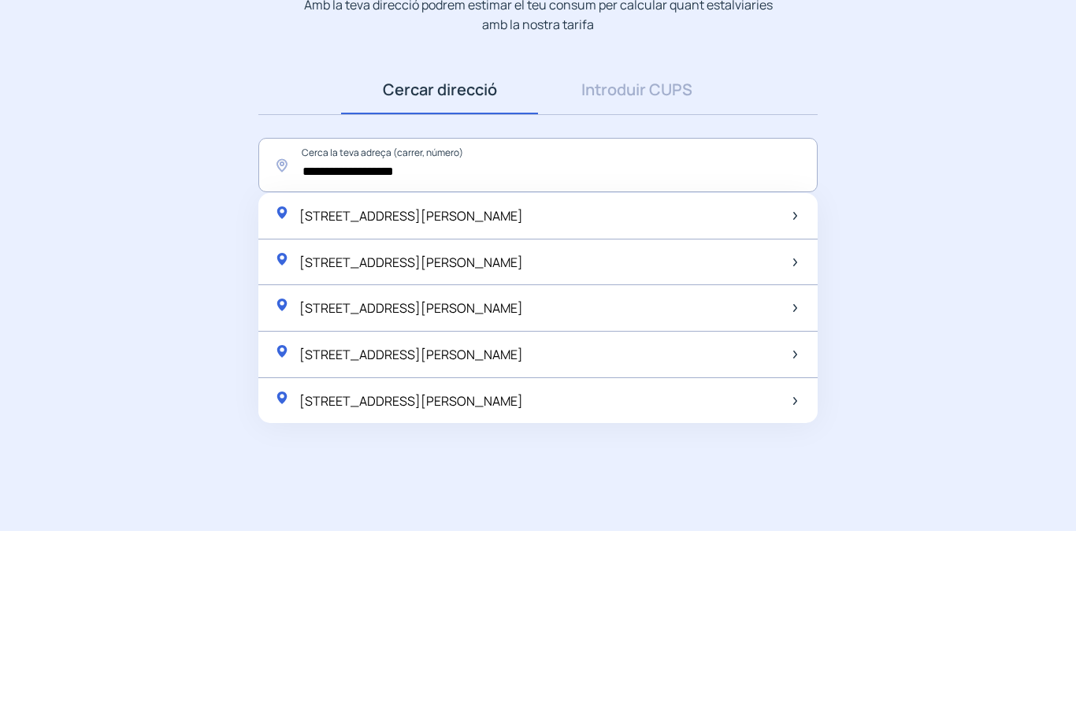
click at [333, 396] on span "[STREET_ADDRESS][PERSON_NAME]" at bounding box center [411, 404] width 224 height 17
type input "**********"
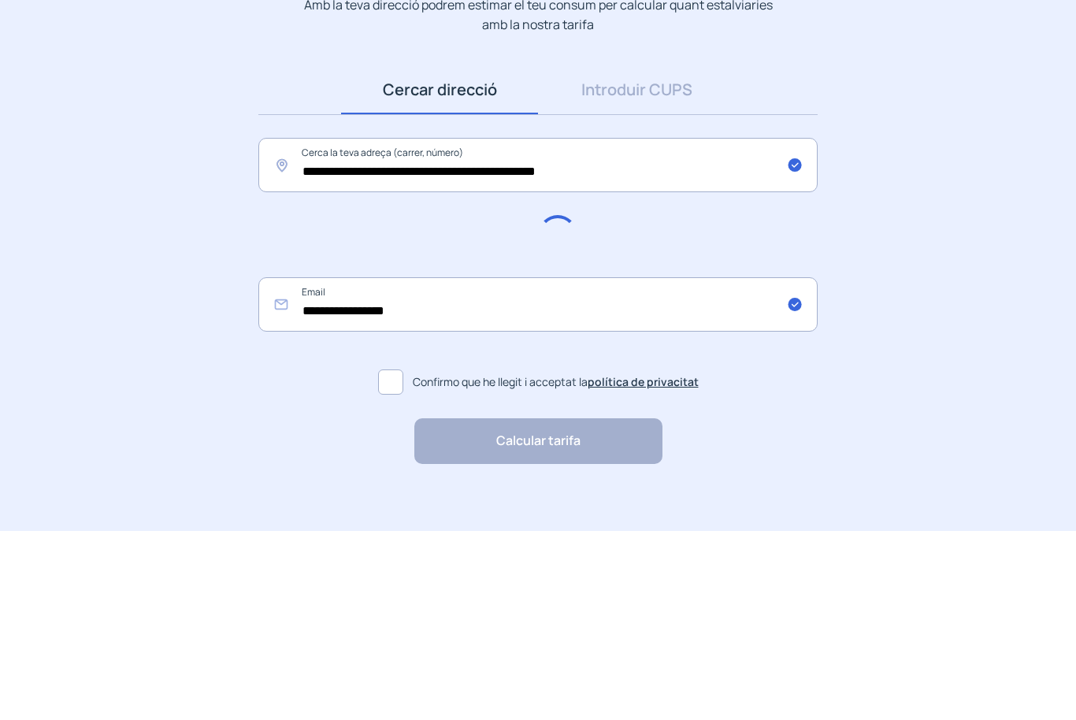
scroll to position [1, 0]
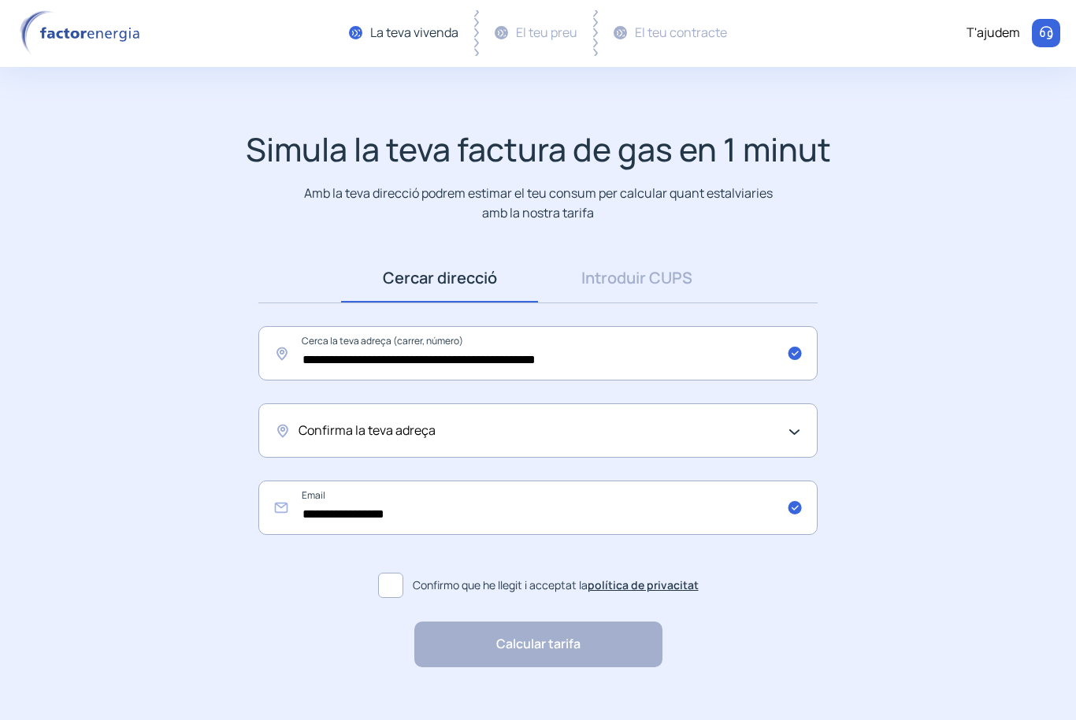
click at [358, 425] on span "Confirma la teva adreça" at bounding box center [367, 431] width 137 height 20
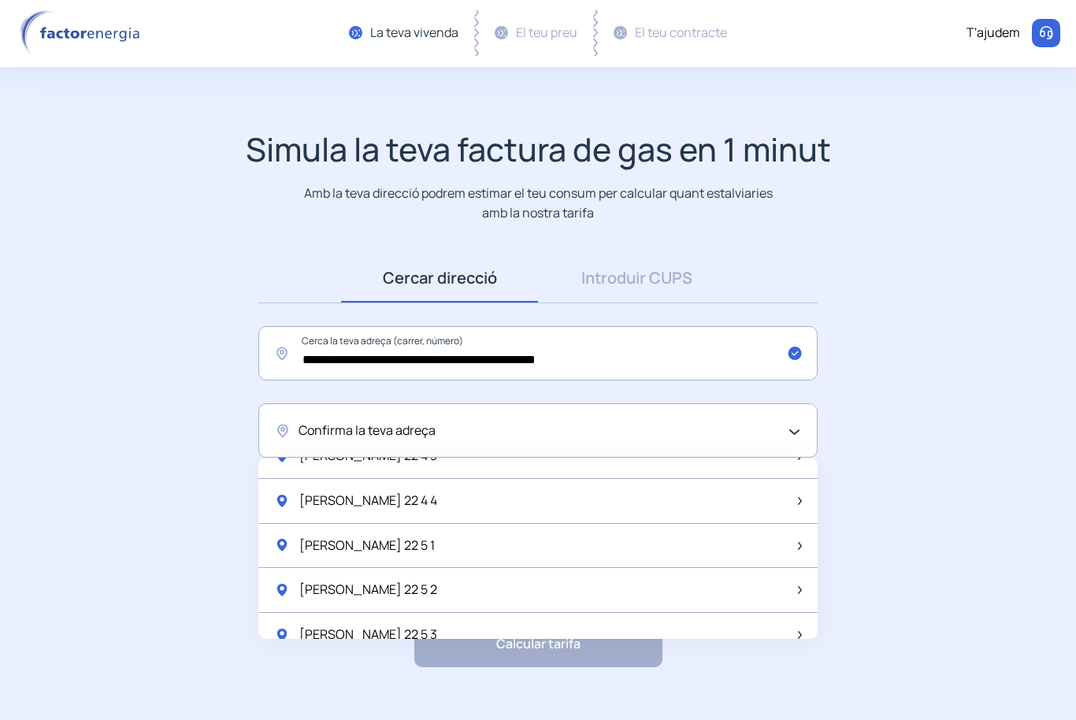
scroll to position [1318, 0]
click at [336, 578] on span "Manuel De Falla 22 5 2" at bounding box center [368, 588] width 138 height 20
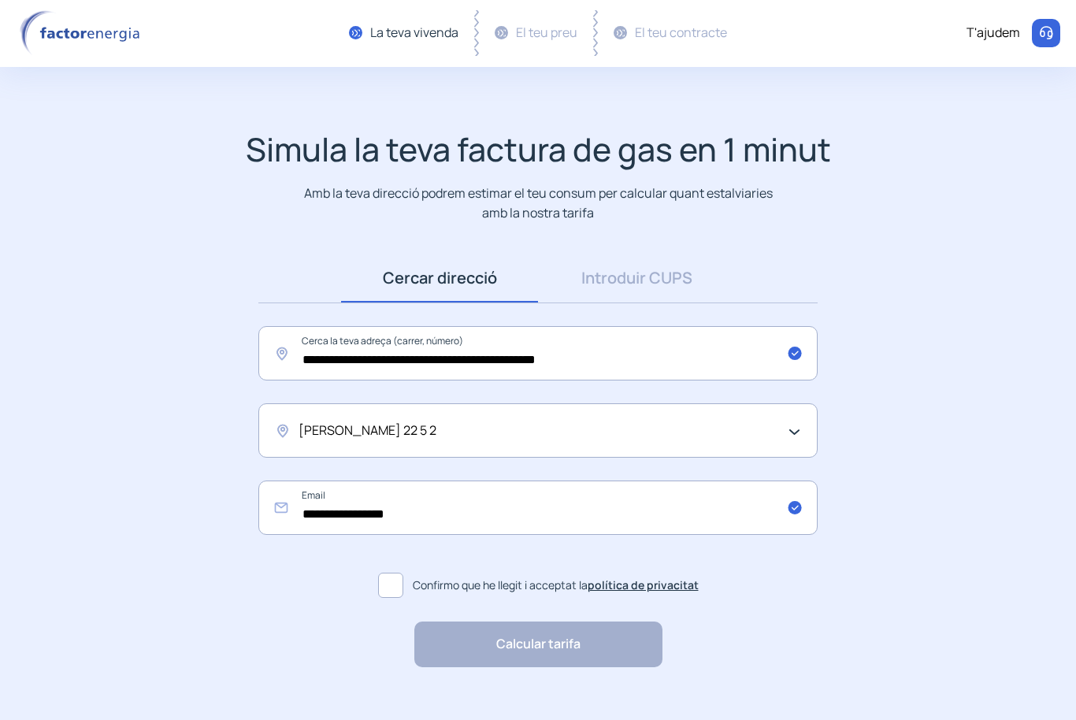
click at [384, 585] on span at bounding box center [390, 585] width 25 height 25
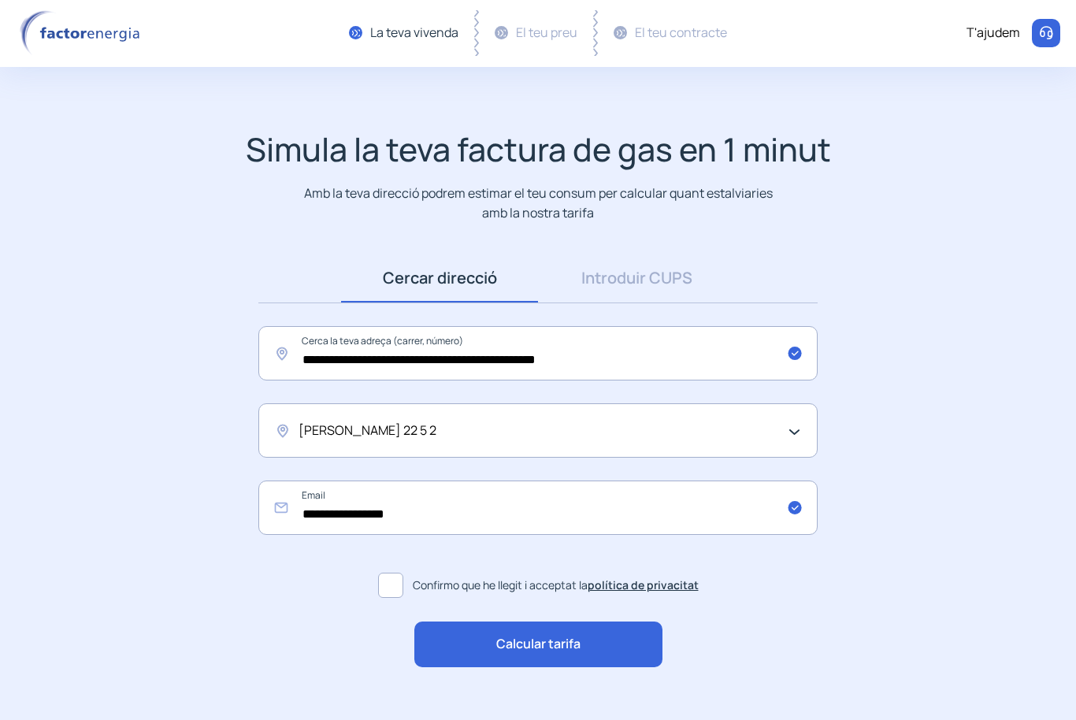
click at [478, 637] on div "Calcular tarifa" at bounding box center [538, 644] width 248 height 46
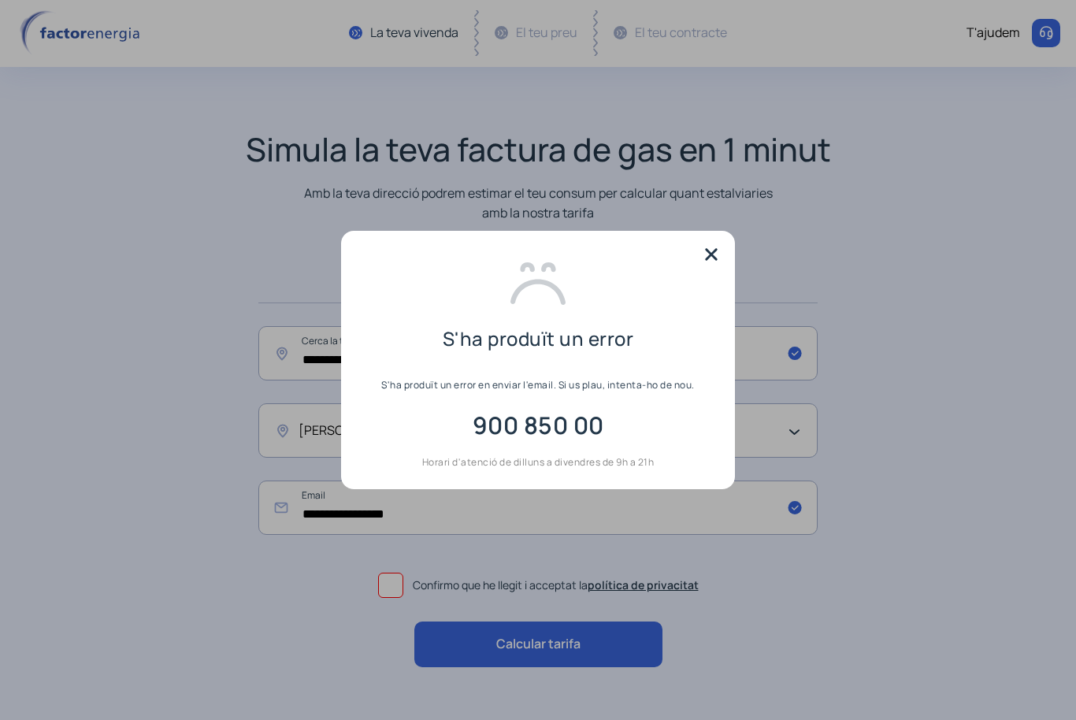
scroll to position [0, 0]
click at [713, 239] on mat-dialog-content "S'ha produït un error S'ha produït un error en enviar l'email. Si us plau, inte…" at bounding box center [538, 360] width 394 height 258
click at [708, 250] on img at bounding box center [711, 255] width 24 height 24
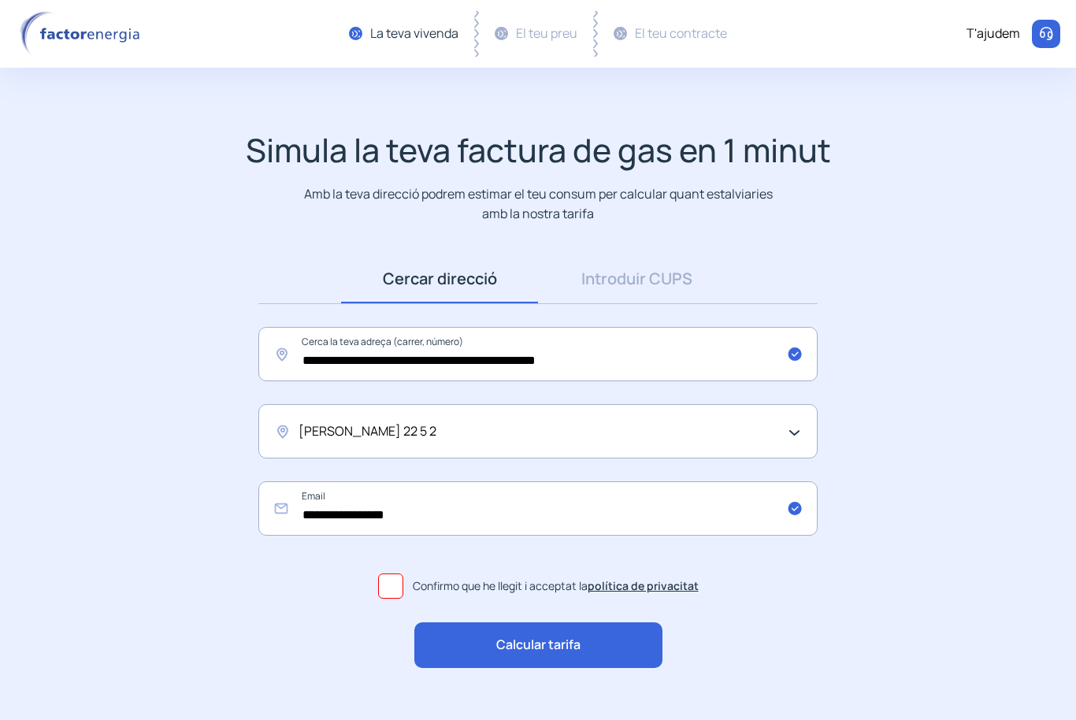
scroll to position [1, 0]
click at [621, 278] on link "Introduir CUPS" at bounding box center [636, 278] width 197 height 49
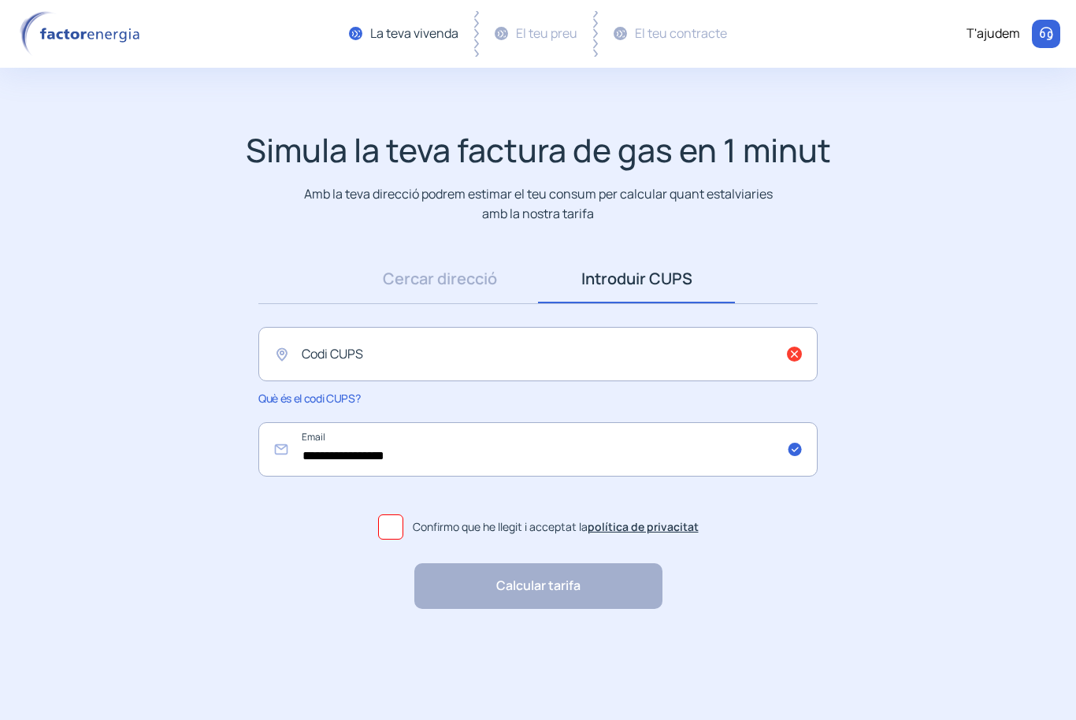
scroll to position [0, 0]
click at [327, 365] on input "text" at bounding box center [537, 354] width 559 height 54
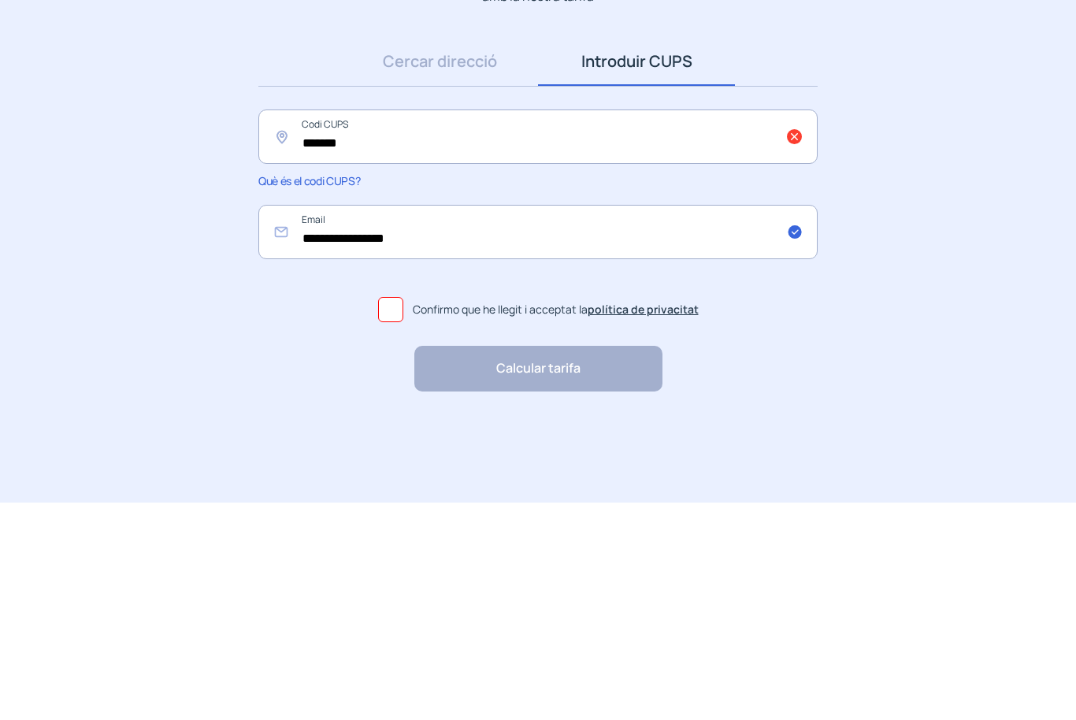
click at [384, 514] on span at bounding box center [390, 526] width 25 height 25
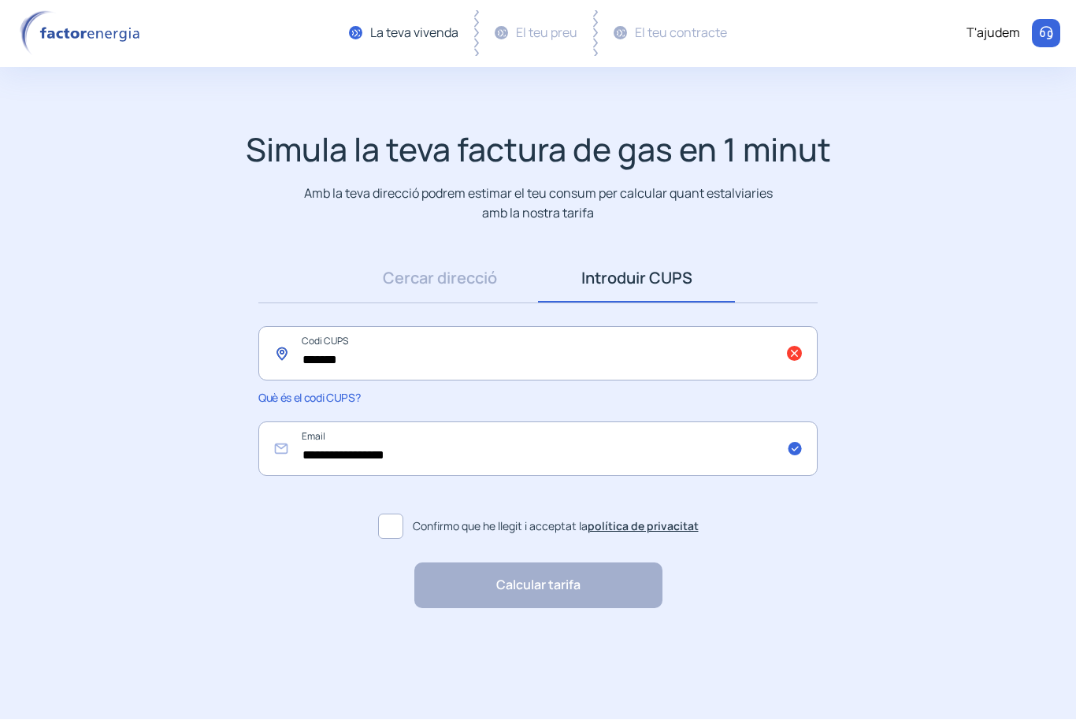
click at [361, 371] on input "*******" at bounding box center [537, 354] width 559 height 54
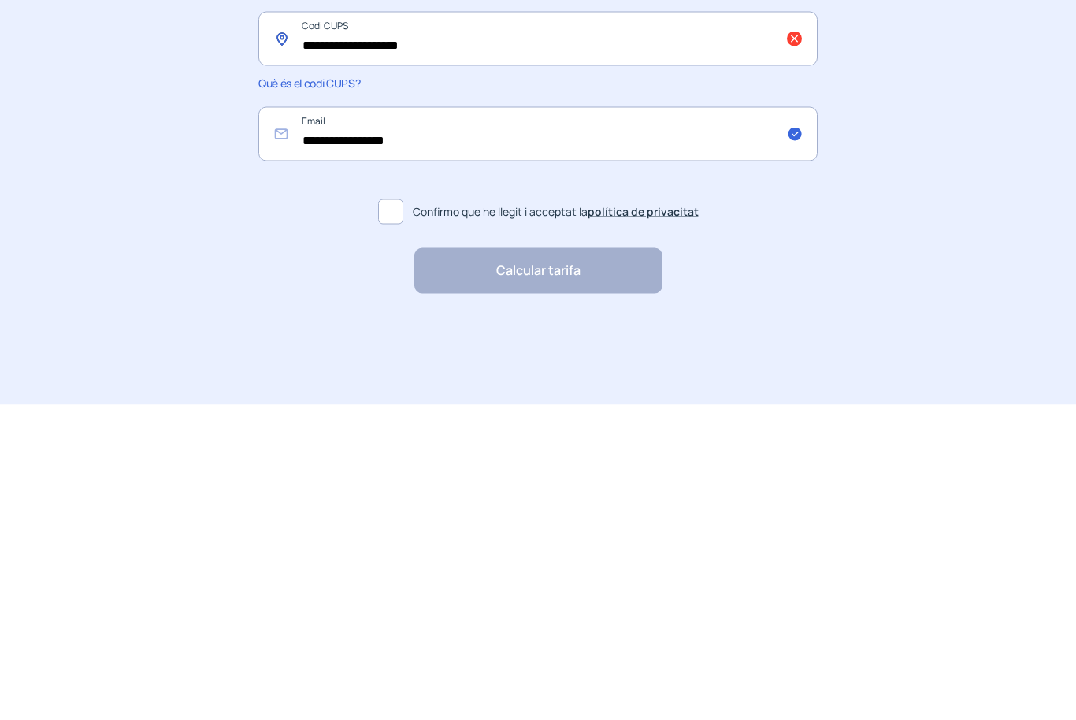
type input "**********"
click at [259, 563] on div "Calcular tarifa "Excel·lent servei i atenció al client" "Respecte pel client i …" at bounding box center [538, 586] width 591 height 46
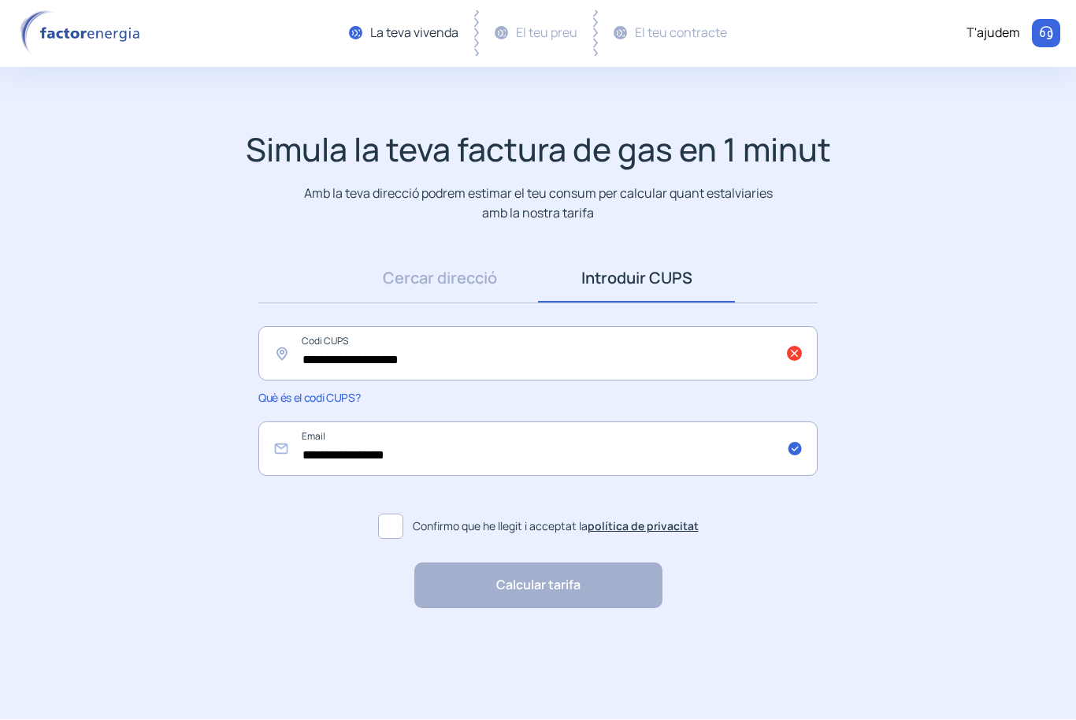
click at [507, 584] on div "Calcular tarifa "Excel·lent servei i atenció al client" "Respecte pel client i …" at bounding box center [538, 586] width 248 height 46
click at [483, 603] on div "Calcular tarifa "Excel·lent servei i atenció al client" "Respecte pel client i …" at bounding box center [538, 586] width 248 height 46
click at [540, 379] on input "**********" at bounding box center [537, 354] width 559 height 54
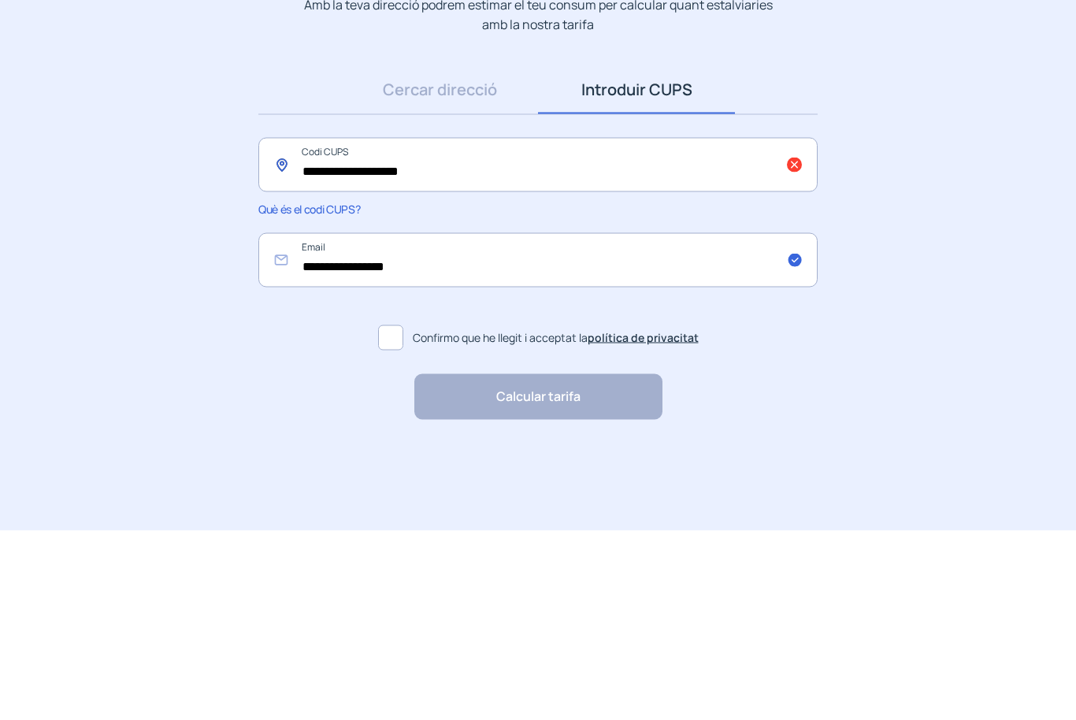
click at [306, 327] on input "**********" at bounding box center [537, 354] width 559 height 54
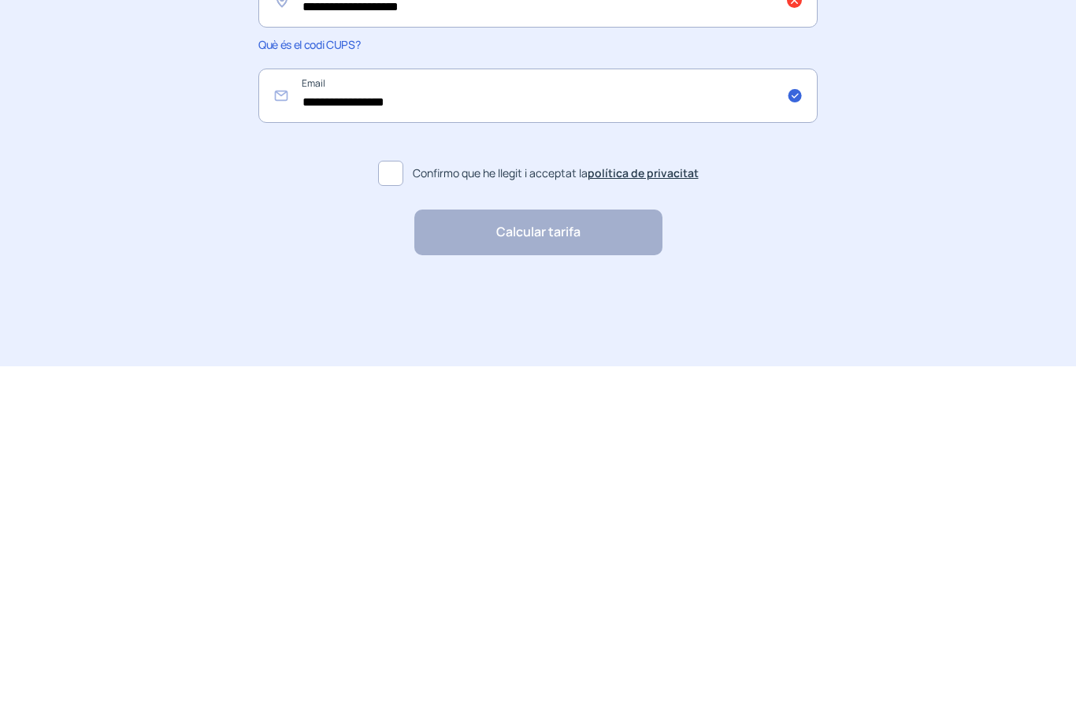
click at [559, 563] on div "Calcular tarifa "Excel·lent servei i atenció al client" "Respecte pel client i …" at bounding box center [538, 586] width 248 height 46
